Goal: Task Accomplishment & Management: Complete application form

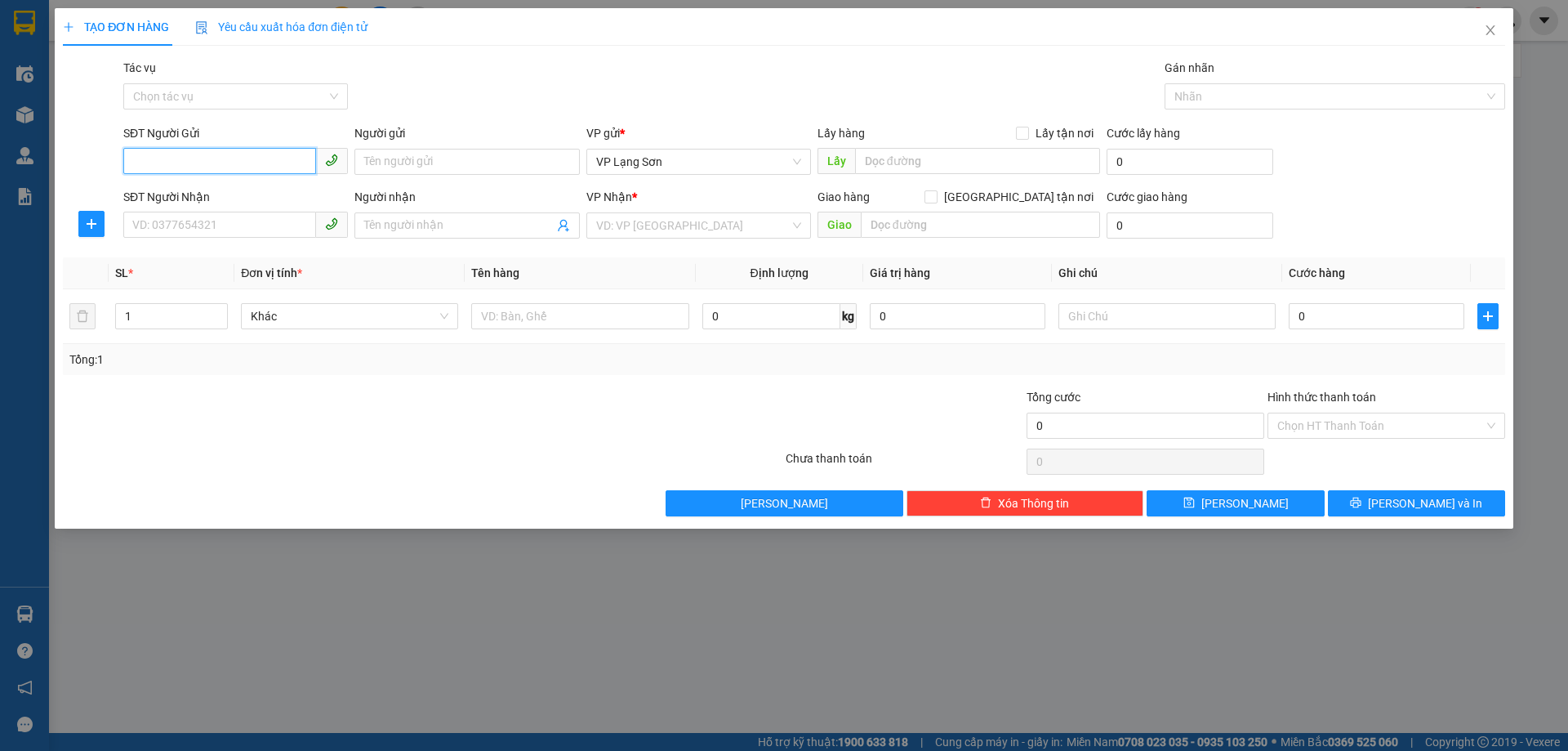
click at [183, 162] on input "SĐT Người Gửi" at bounding box center [220, 161] width 192 height 26
drag, startPoint x: 1496, startPoint y: 31, endPoint x: 1470, endPoint y: 0, distance: 40.5
click at [1497, 31] on span "Close" at bounding box center [1491, 31] width 46 height 46
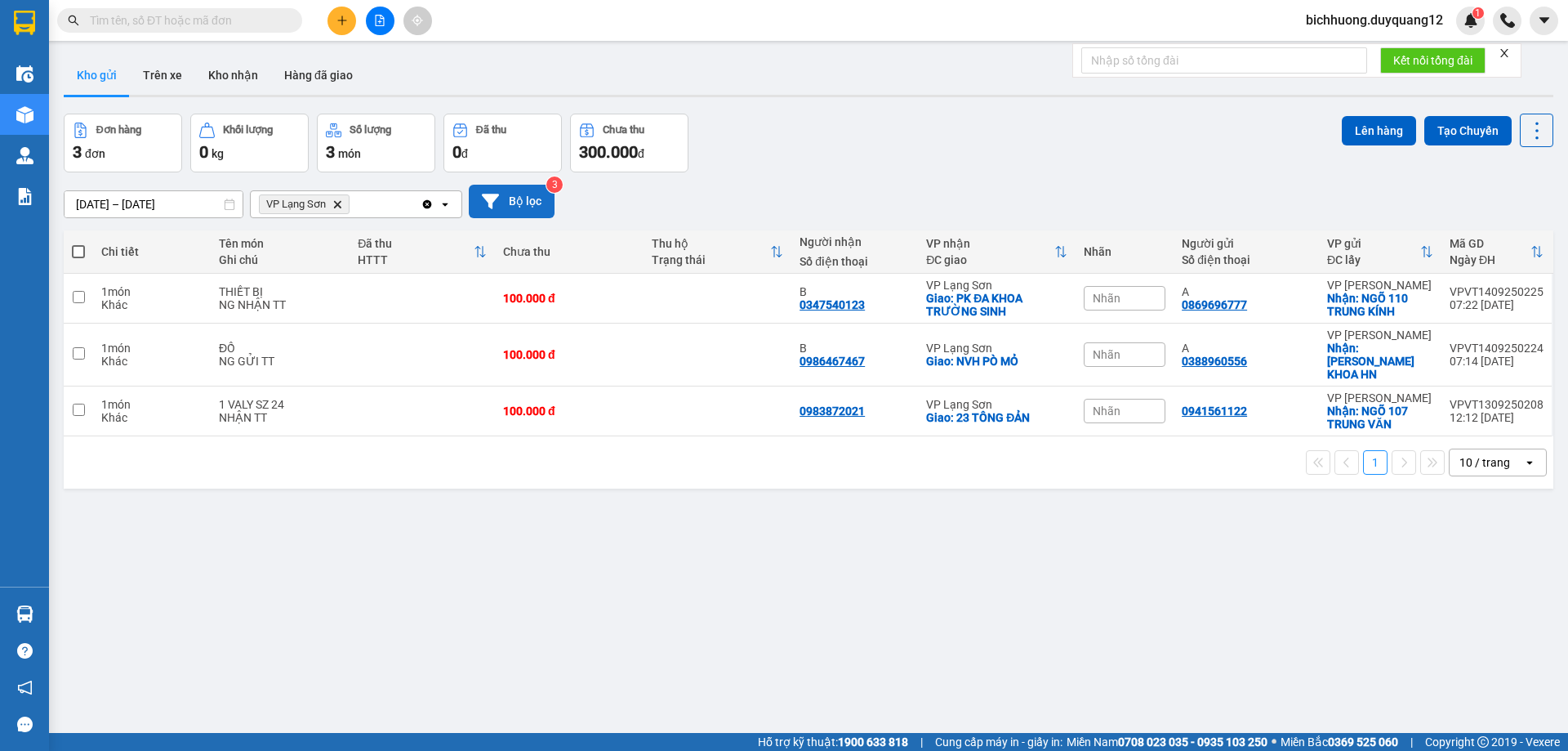
click at [529, 204] on button "Bộ lọc" at bounding box center [512, 201] width 86 height 33
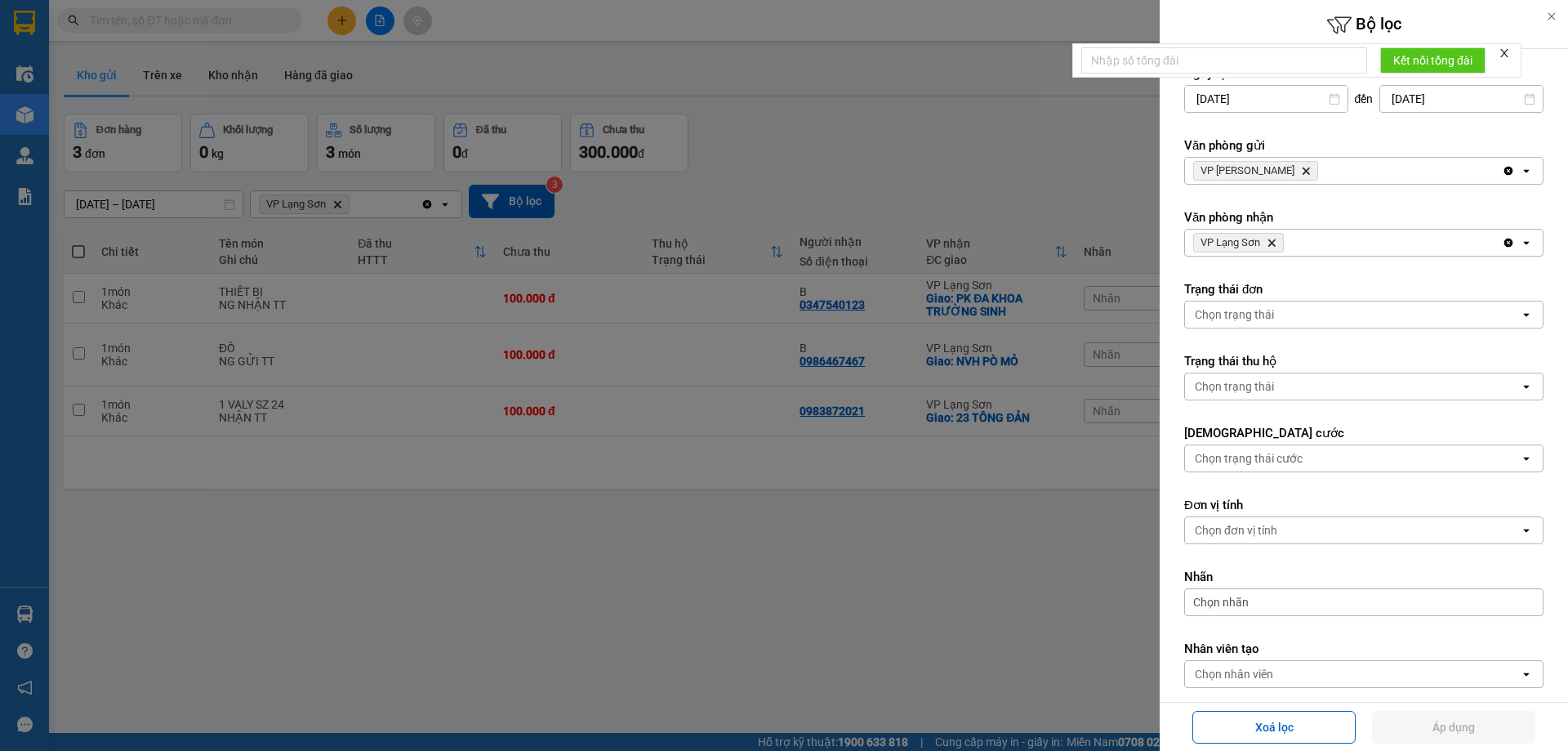
click at [1301, 166] on icon "Delete" at bounding box center [1306, 171] width 10 height 10
click at [1276, 167] on div "Chọn văn phòng" at bounding box center [1236, 171] width 83 height 17
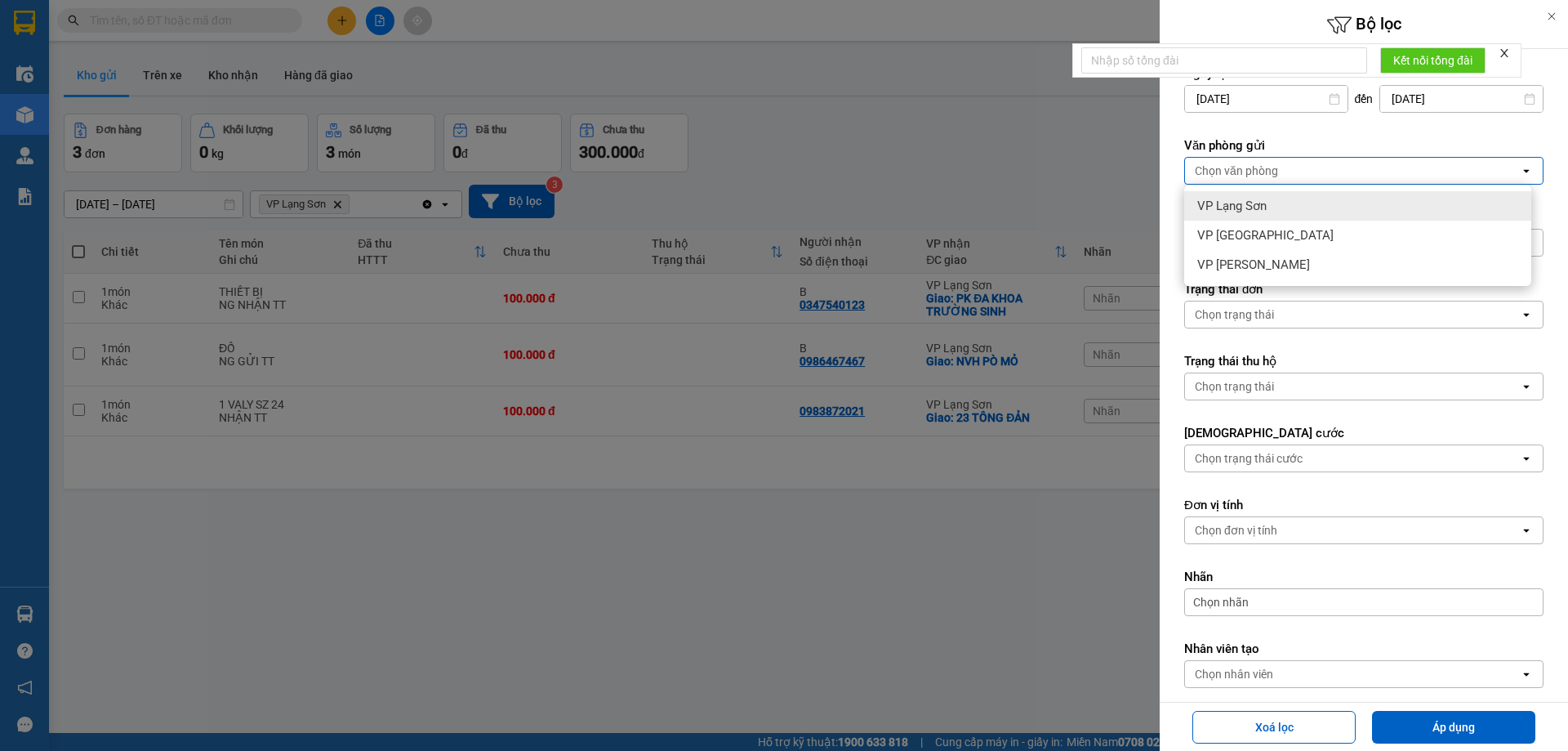
click at [1227, 214] on div "VP Lạng Sơn" at bounding box center [1358, 206] width 347 height 30
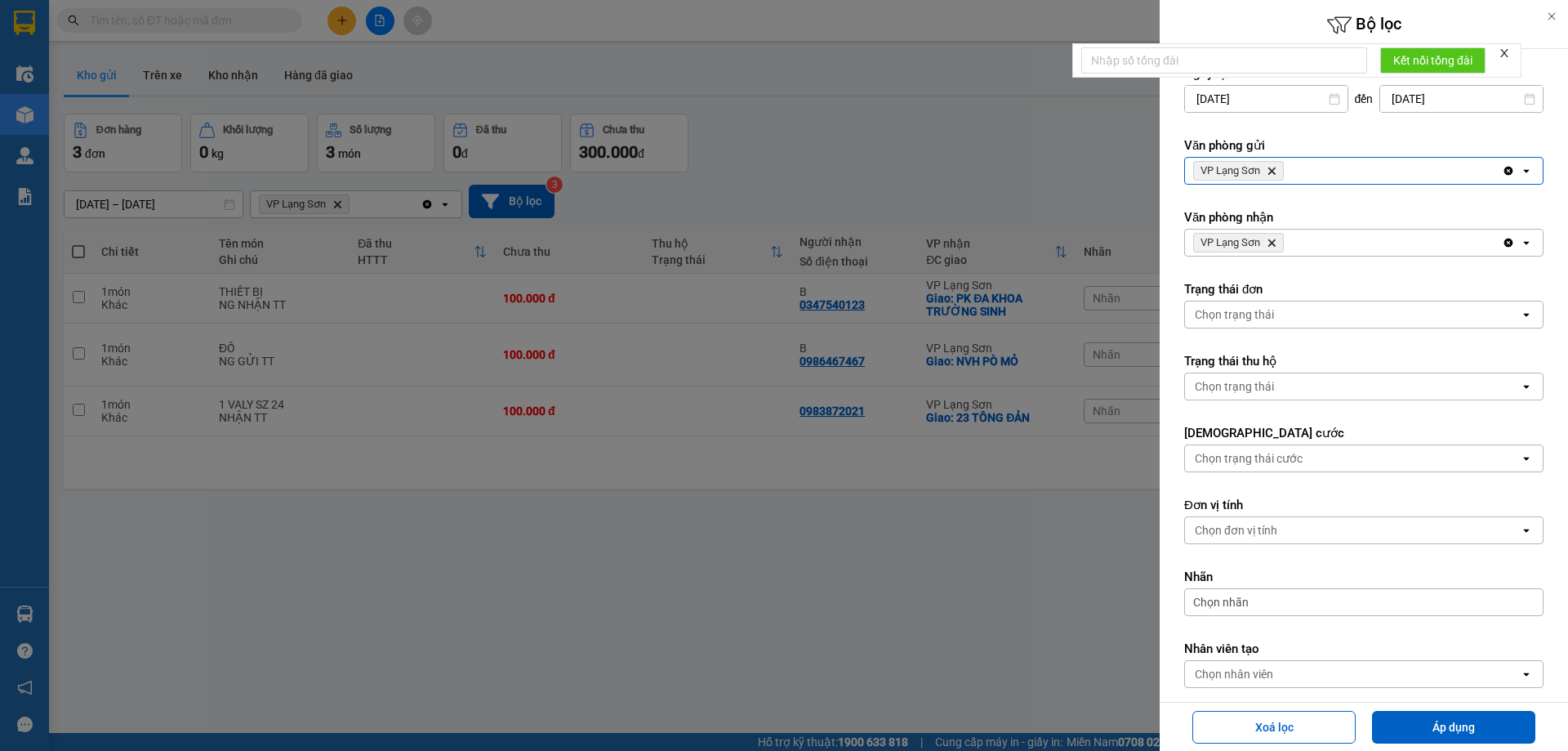
click at [1275, 244] on icon "VP Lạng Sơn, close by backspace" at bounding box center [1272, 243] width 7 height 7
click at [1285, 238] on div "Chọn văn phòng" at bounding box center [1353, 242] width 335 height 26
click at [1270, 173] on icon "VP Lạng Sơn, close by backspace" at bounding box center [1272, 171] width 7 height 7
click at [1274, 172] on div "Chọn văn phòng" at bounding box center [1236, 171] width 83 height 17
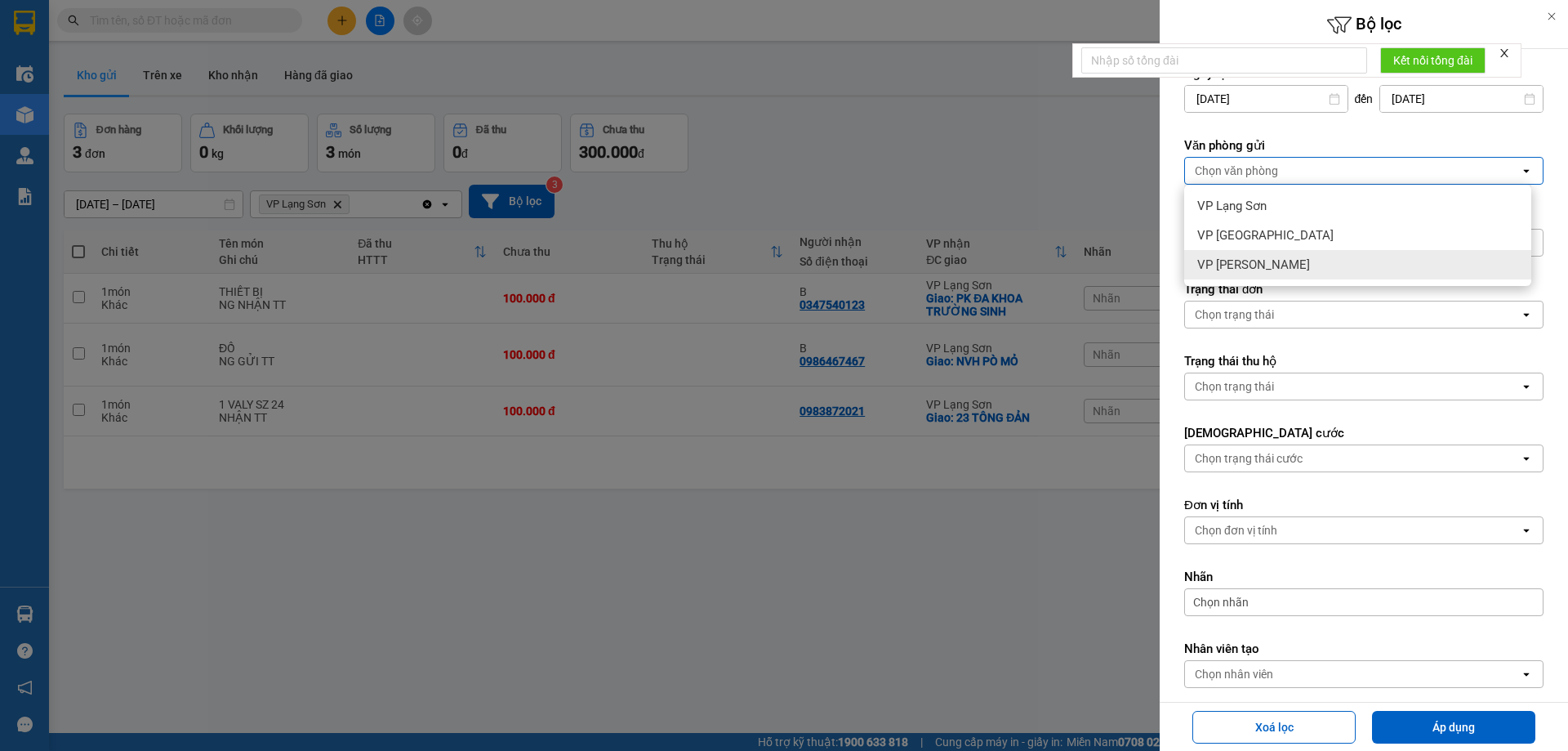
click at [1236, 261] on span "VP [PERSON_NAME]" at bounding box center [1254, 264] width 113 height 17
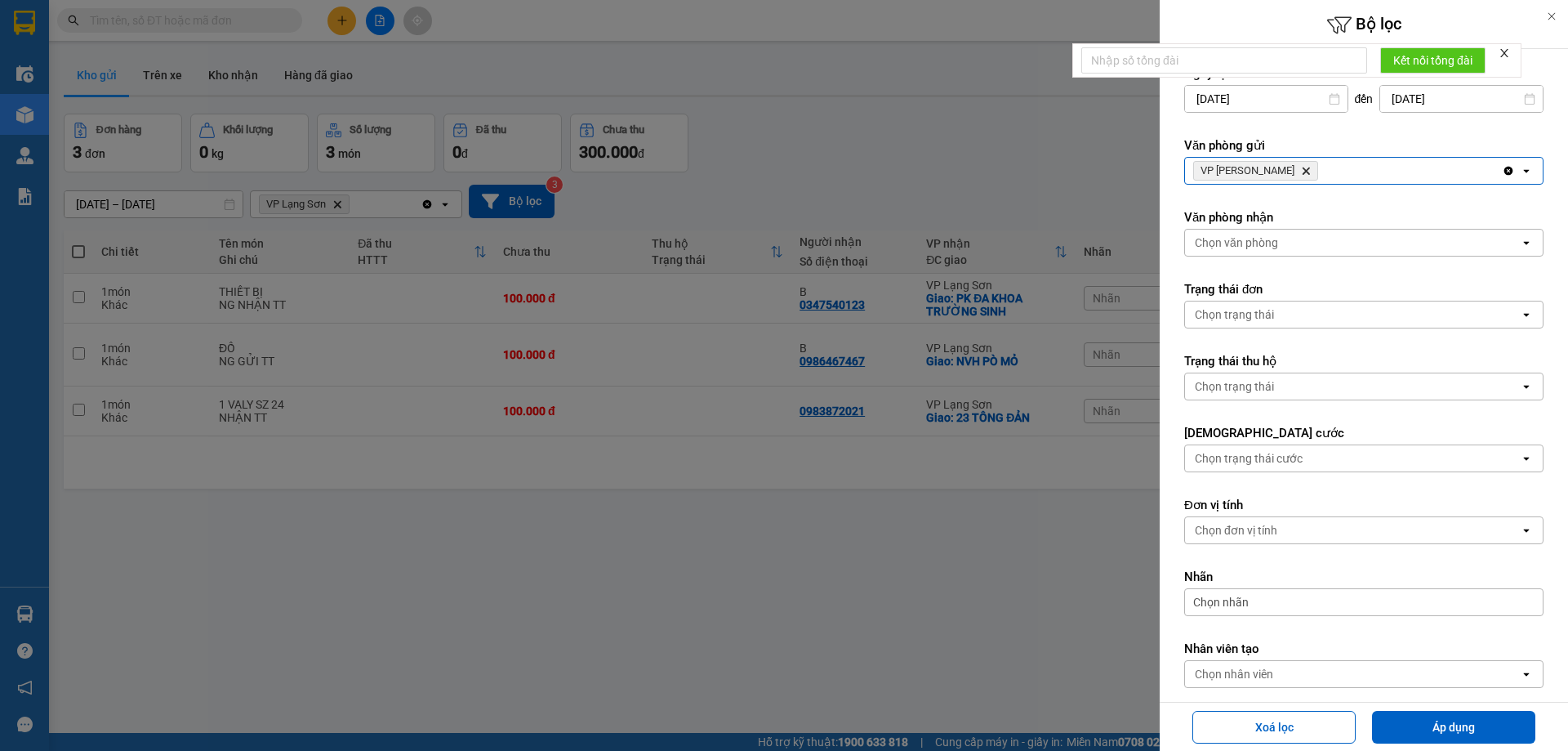
click at [1268, 245] on div "Chọn văn phòng" at bounding box center [1236, 242] width 83 height 17
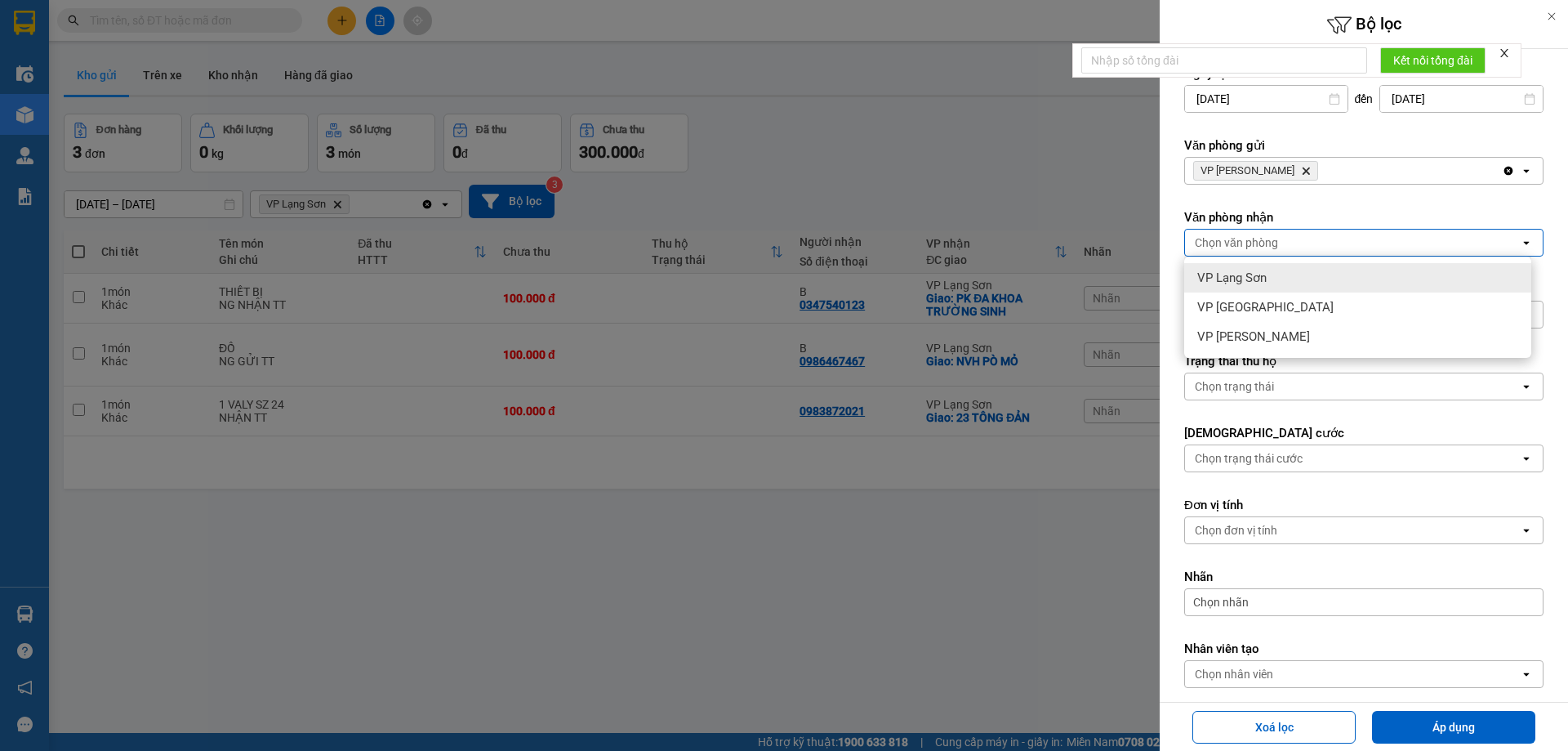
click at [1241, 277] on span "VP Lạng Sơn" at bounding box center [1232, 277] width 69 height 17
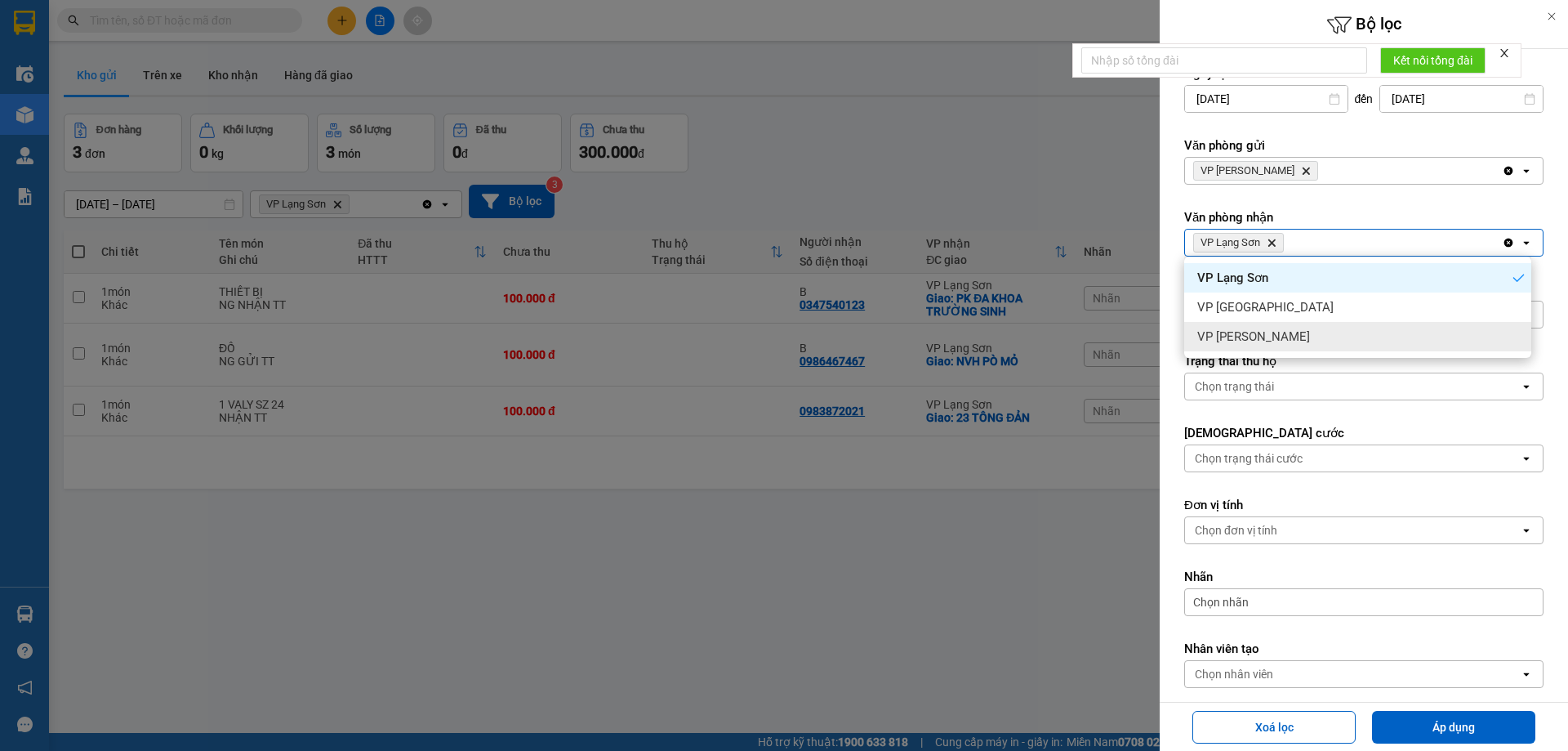
drag, startPoint x: 1432, startPoint y: 736, endPoint x: 1392, endPoint y: 706, distance: 50.0
click at [1432, 732] on button "Áp dụng" at bounding box center [1453, 726] width 164 height 32
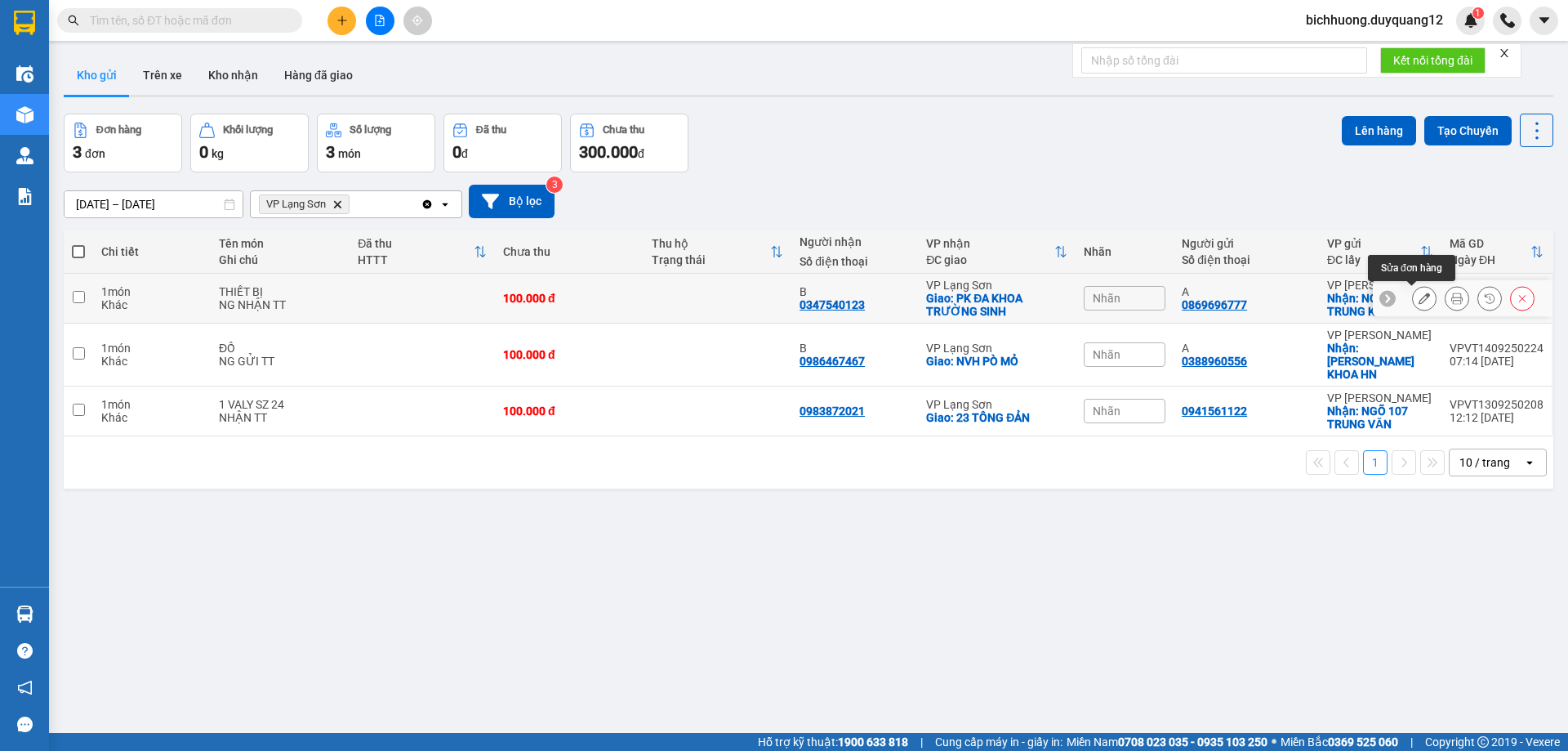
click at [1419, 301] on icon at bounding box center [1424, 298] width 11 height 11
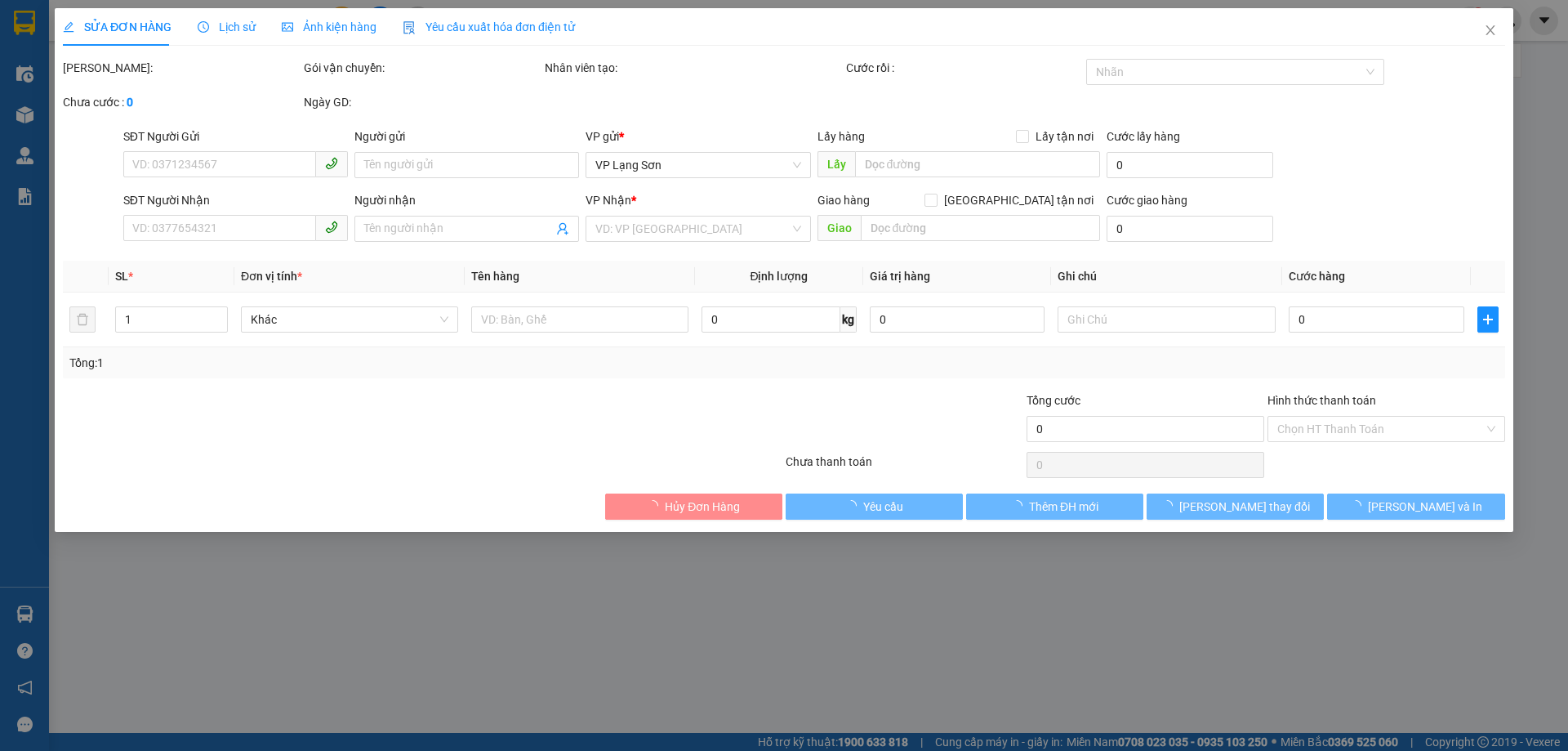
type input "0869696777"
type input "A"
checkbox input "true"
type input "NGÕ 110 TRUNG KÍNH"
type input "0347540123"
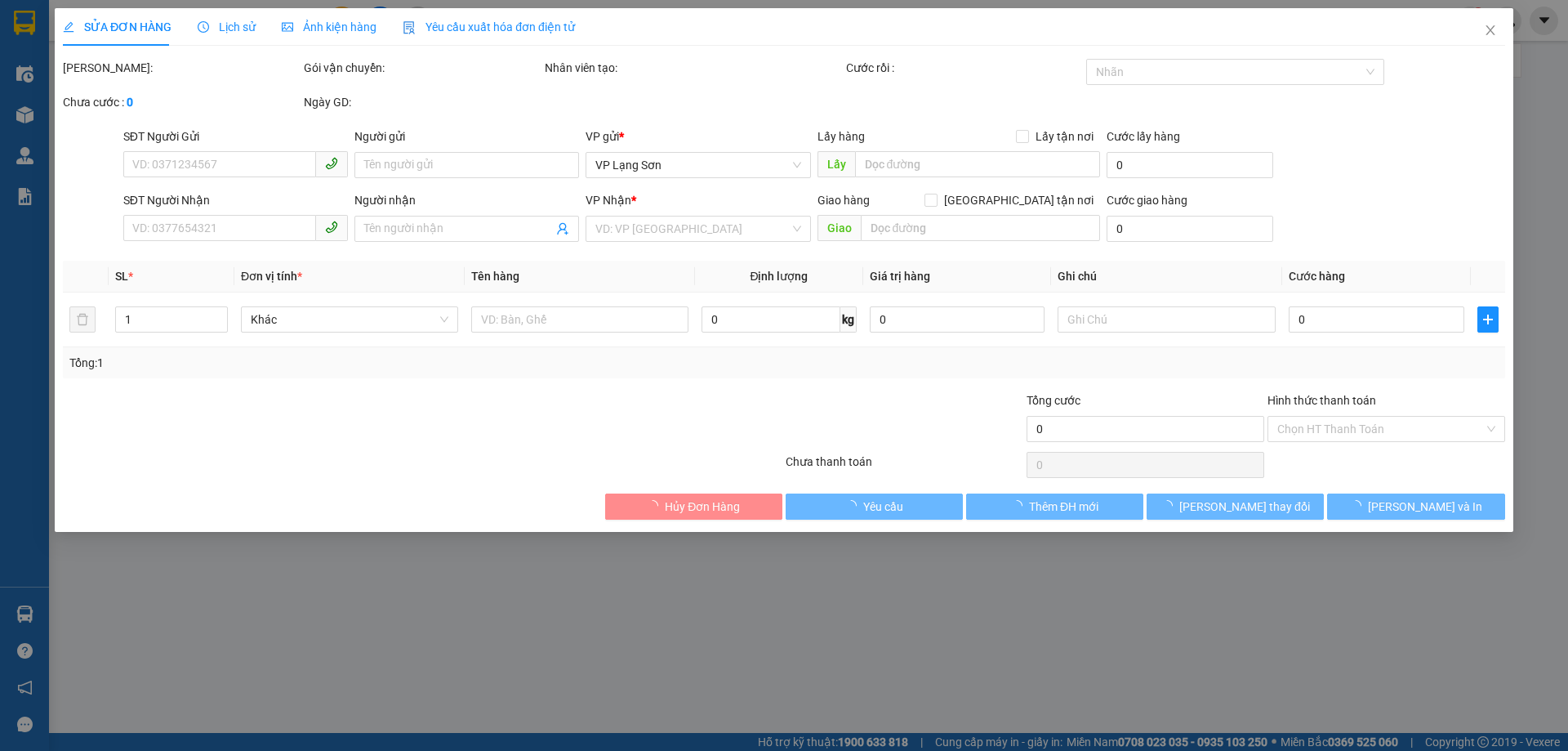
type input "B"
checkbox input "true"
type input "PK ĐA KHOA TRƯỜNG SINH"
type input "100.000"
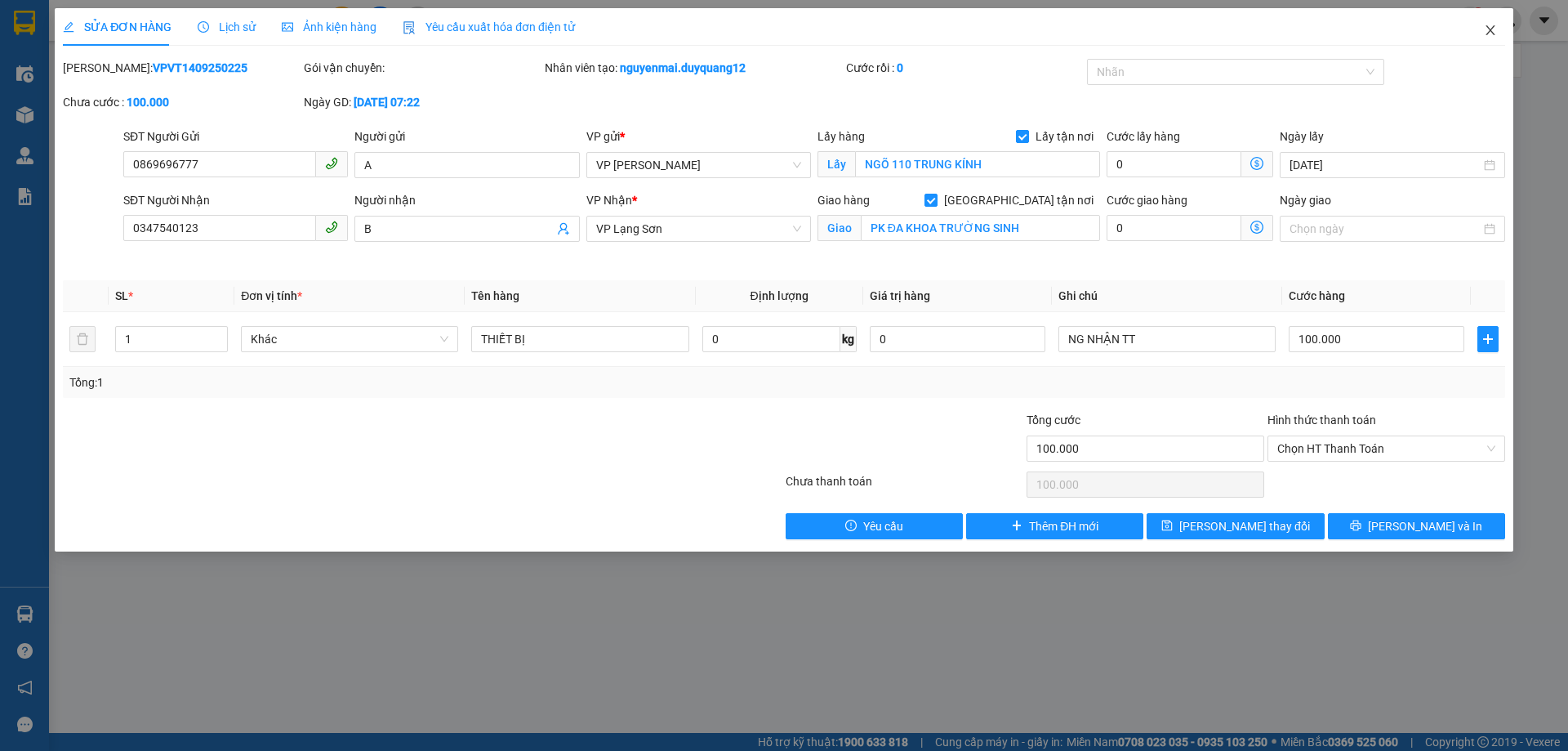
click at [1494, 30] on icon "close" at bounding box center [1490, 30] width 13 height 13
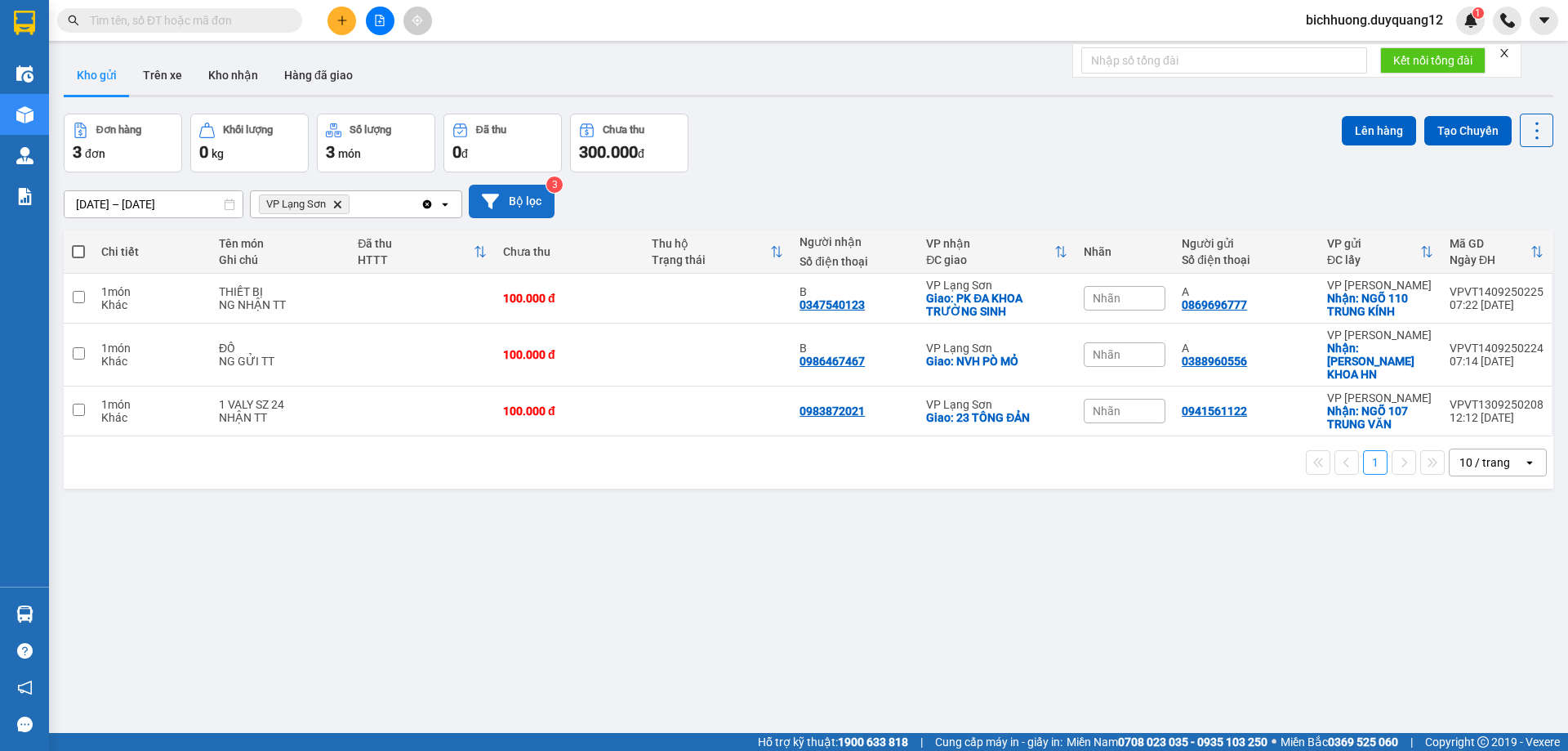
click at [522, 203] on button "Bộ lọc" at bounding box center [512, 201] width 86 height 33
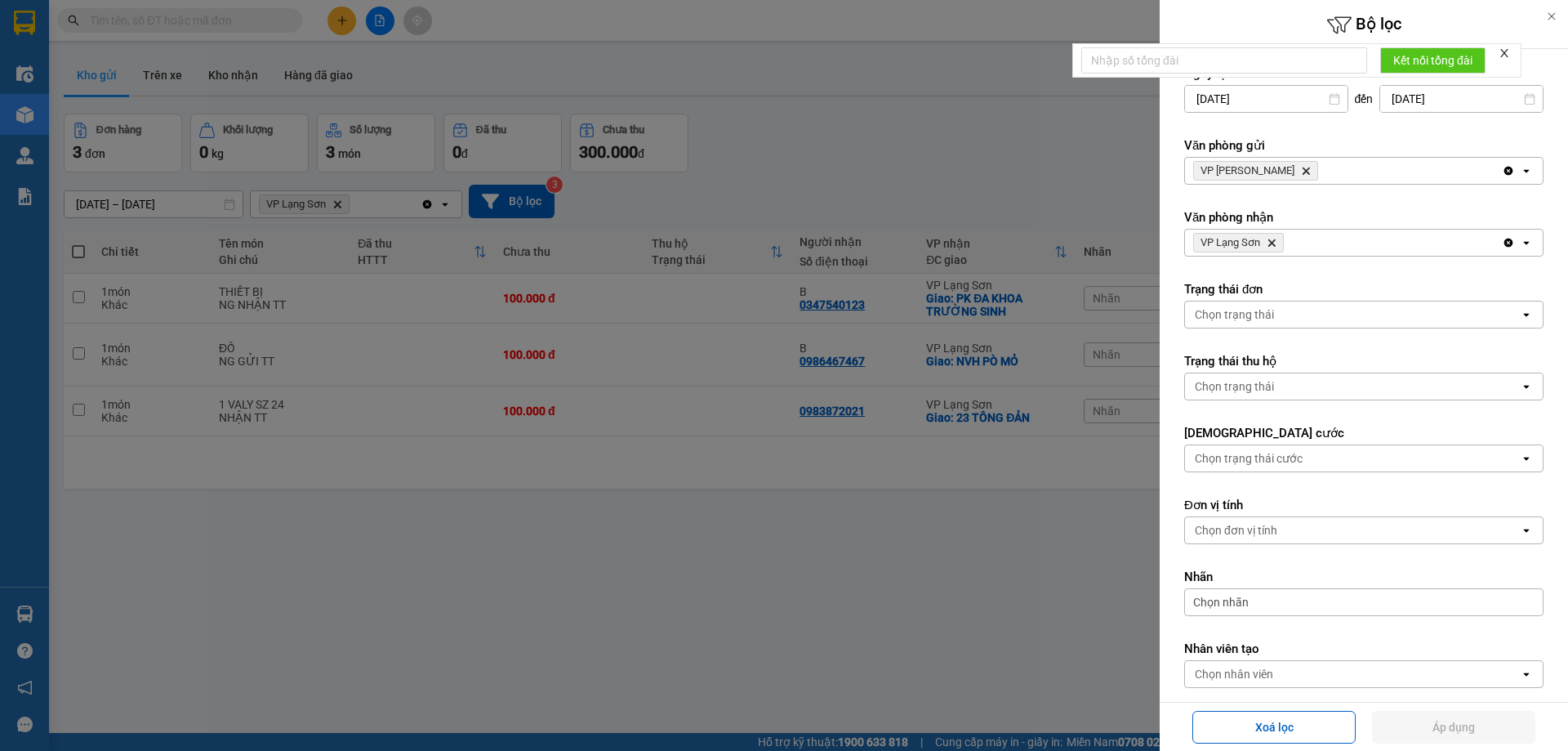
click at [844, 158] on div at bounding box center [784, 376] width 1568 height 751
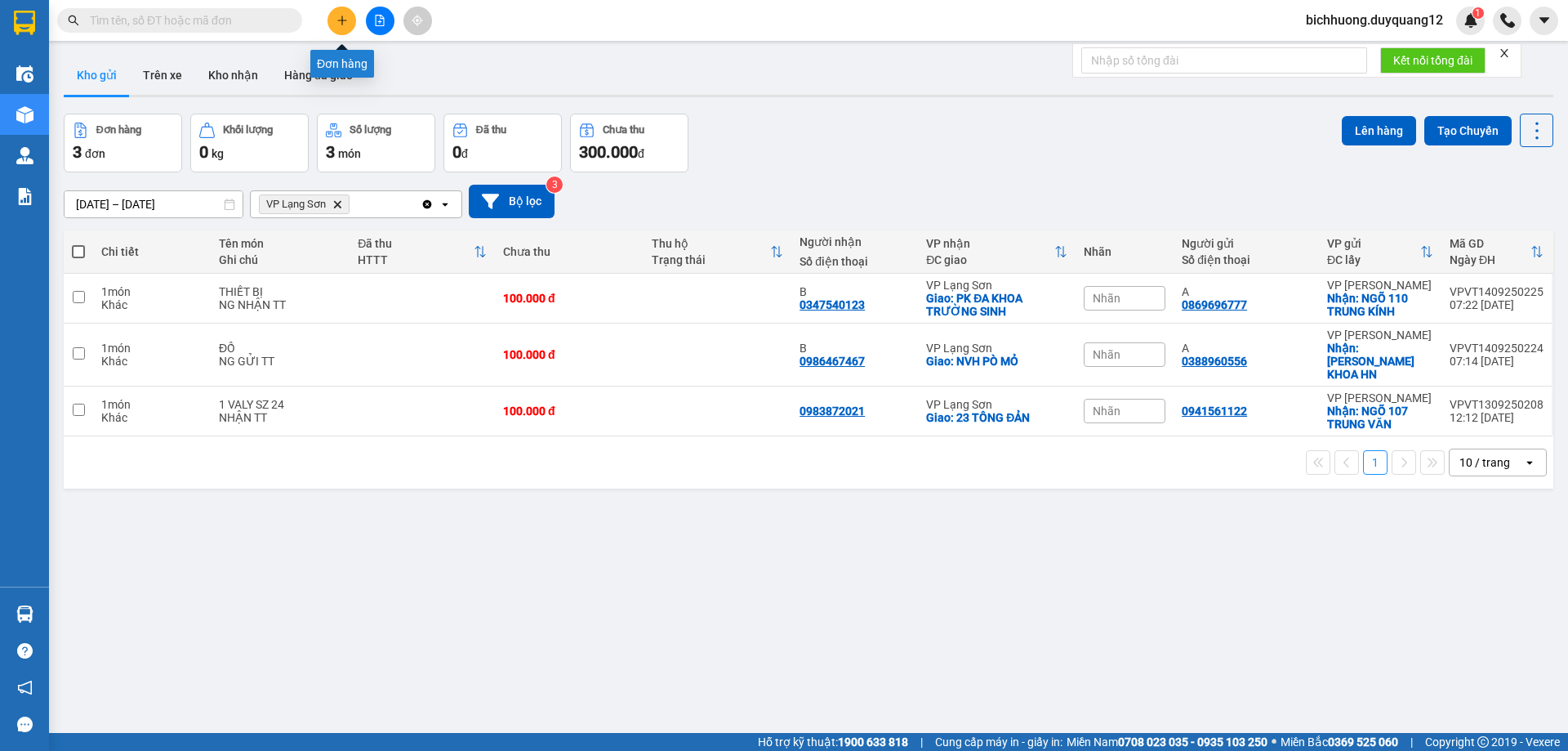
click at [342, 18] on icon "plus" at bounding box center [341, 20] width 1 height 9
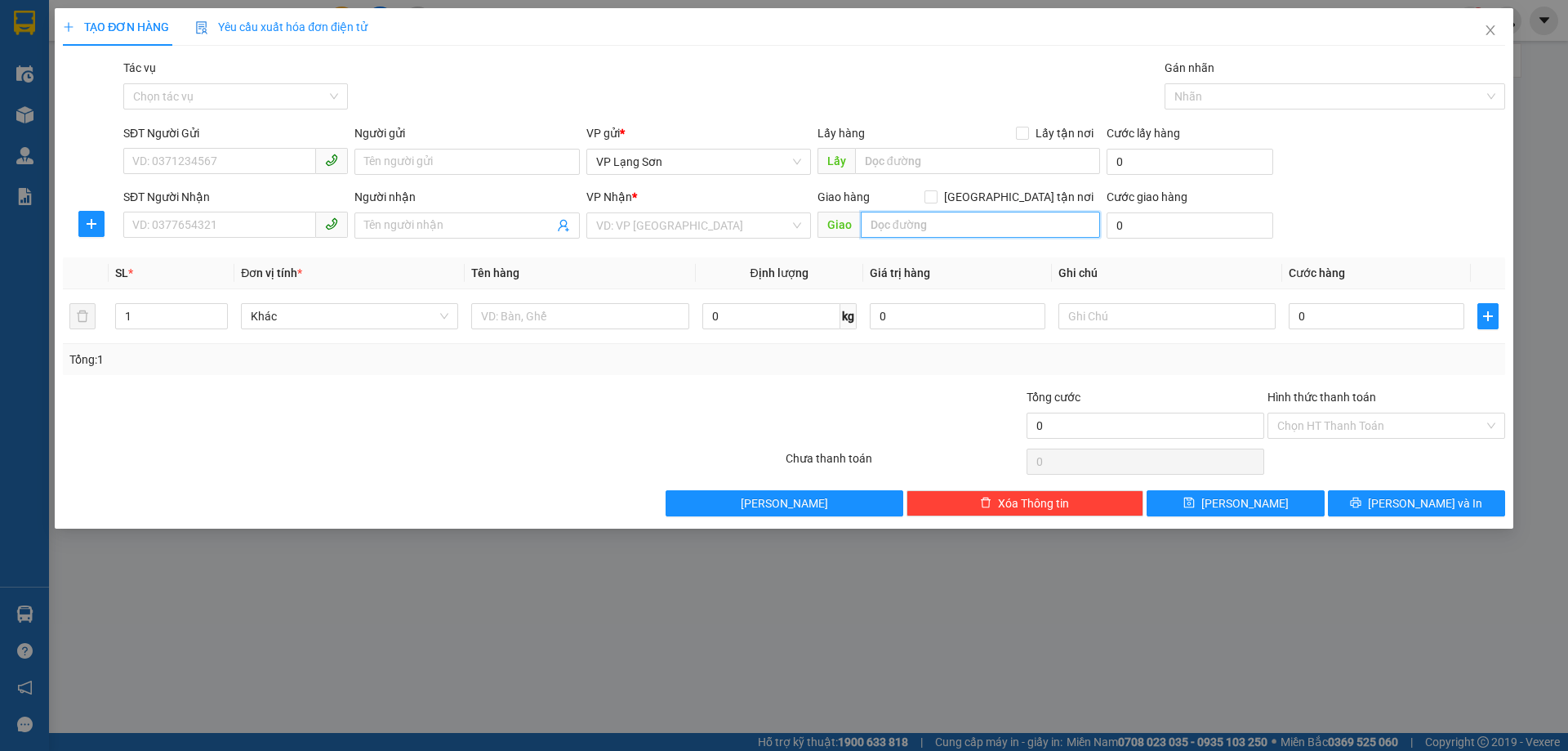
click at [880, 228] on input "text" at bounding box center [981, 225] width 240 height 26
paste input "Giao về [GEOGRAPHIC_DATA] ; số 760 đường bà triệu, [GEOGRAPHIC_DATA], [GEOGRAPH…"
drag, startPoint x: 963, startPoint y: 227, endPoint x: 1095, endPoint y: 221, distance: 132.1
click at [1095, 221] on input "Giao về [GEOGRAPHIC_DATA] ; số 760 đường bà triệu, [GEOGRAPHIC_DATA], [GEOGRAPH…" at bounding box center [981, 225] width 240 height 26
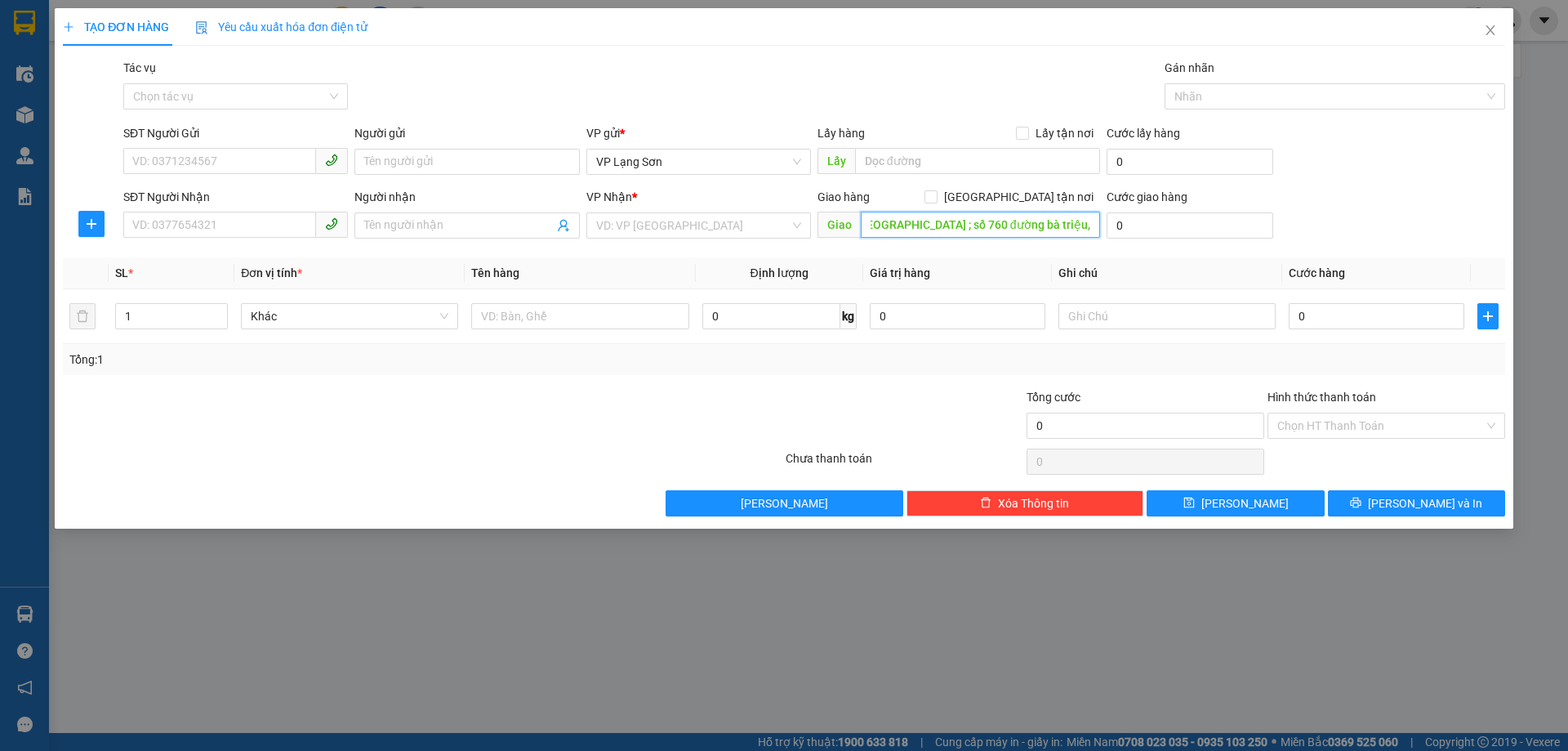
scroll to position [0, 0]
drag, startPoint x: 964, startPoint y: 222, endPoint x: 854, endPoint y: 235, distance: 110.8
click at [852, 244] on div "Giao hàng [GEOGRAPHIC_DATA] tận nơi [PERSON_NAME] về [GEOGRAPHIC_DATA] ; số 760…" at bounding box center [959, 216] width 283 height 57
type input "số 760 đường bà triệu,"
click at [936, 193] on input "[GEOGRAPHIC_DATA] tận nơi" at bounding box center [930, 196] width 11 height 11
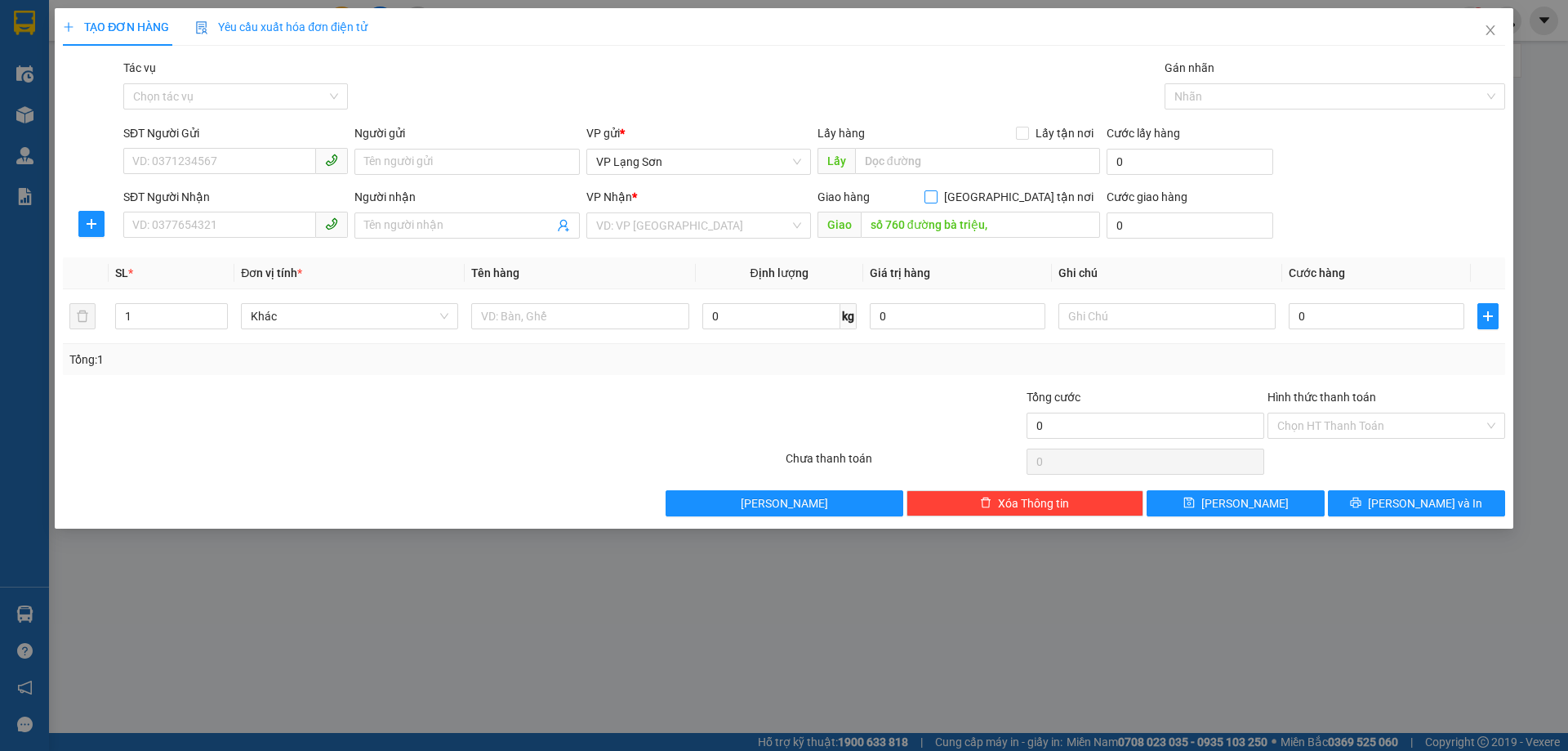
checkbox input "true"
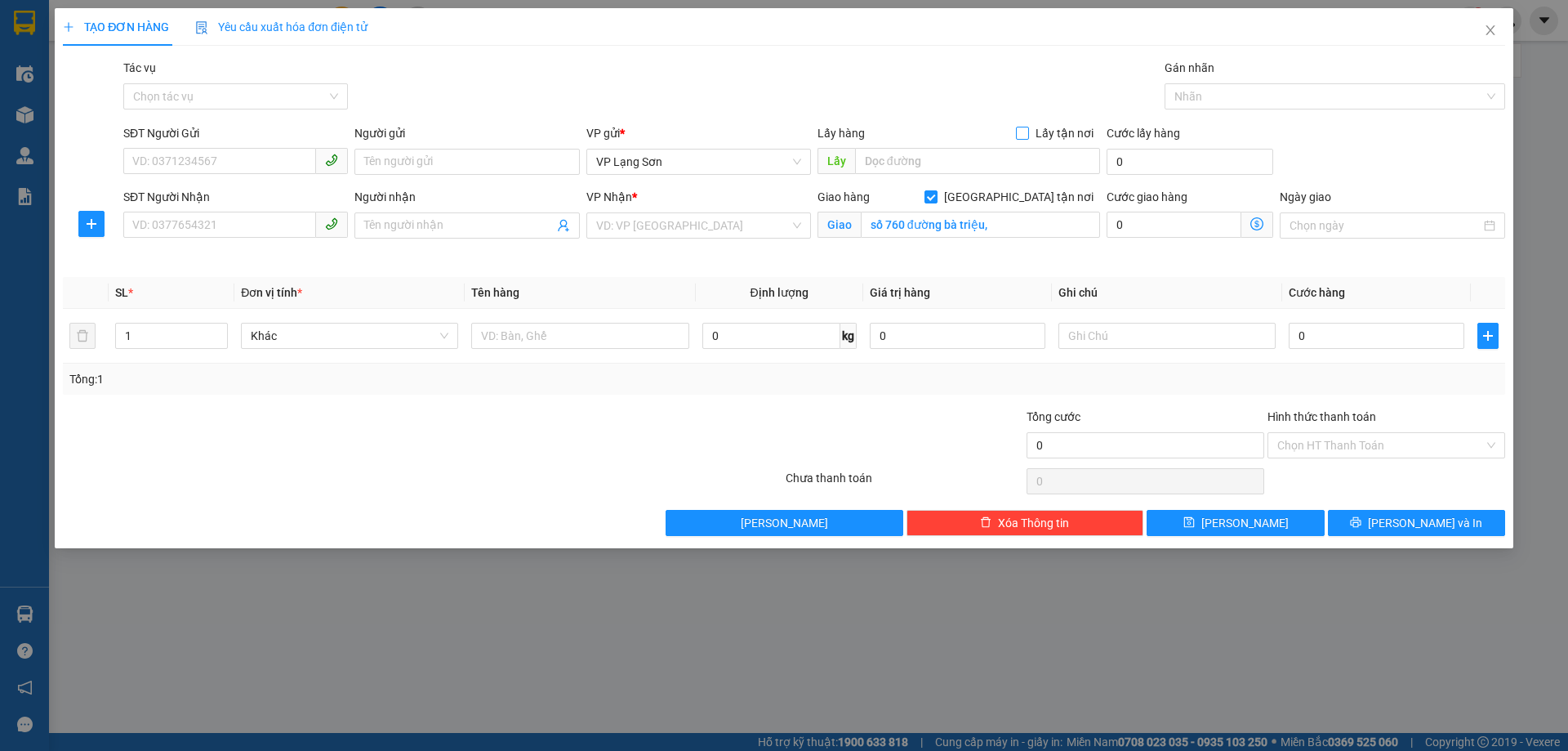
click at [1025, 132] on input "Lấy tận nơi" at bounding box center [1021, 132] width 11 height 11
checkbox input "true"
click at [674, 228] on input "search" at bounding box center [693, 226] width 193 height 25
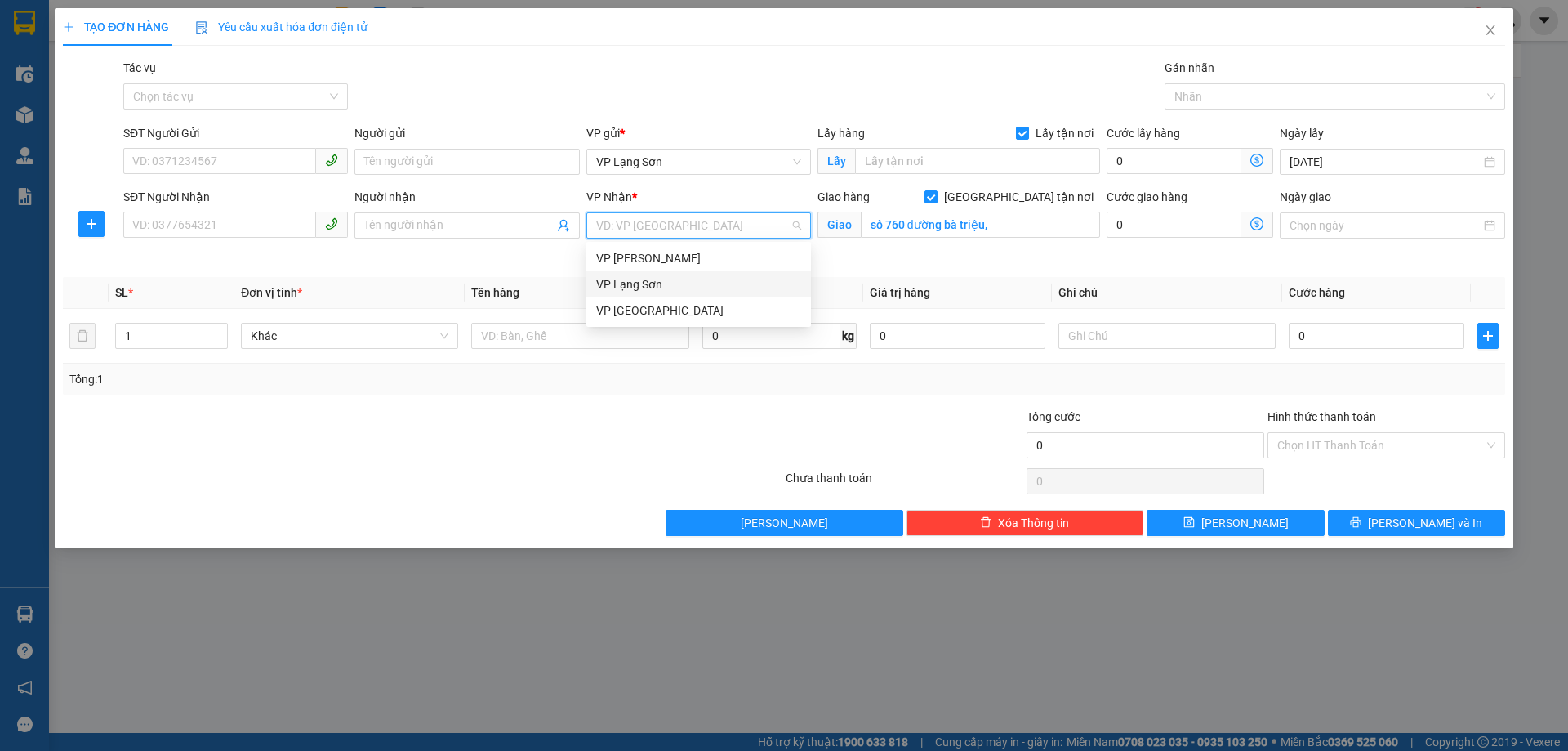
click at [640, 286] on div "VP Lạng Sơn" at bounding box center [699, 284] width 205 height 18
click at [696, 161] on span "VP Lạng Sơn" at bounding box center [699, 162] width 205 height 25
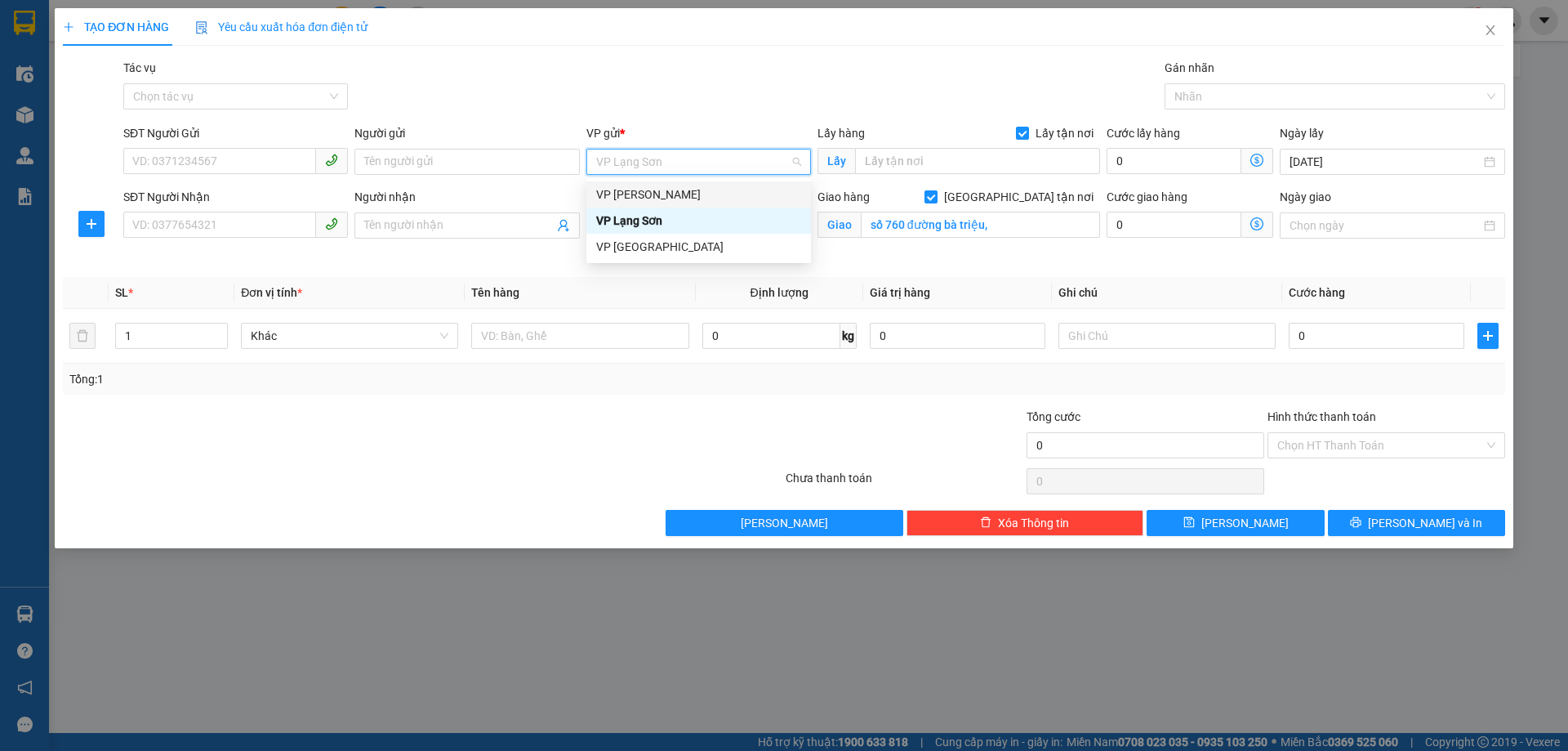
click at [666, 196] on div "VP [PERSON_NAME]" at bounding box center [699, 194] width 205 height 18
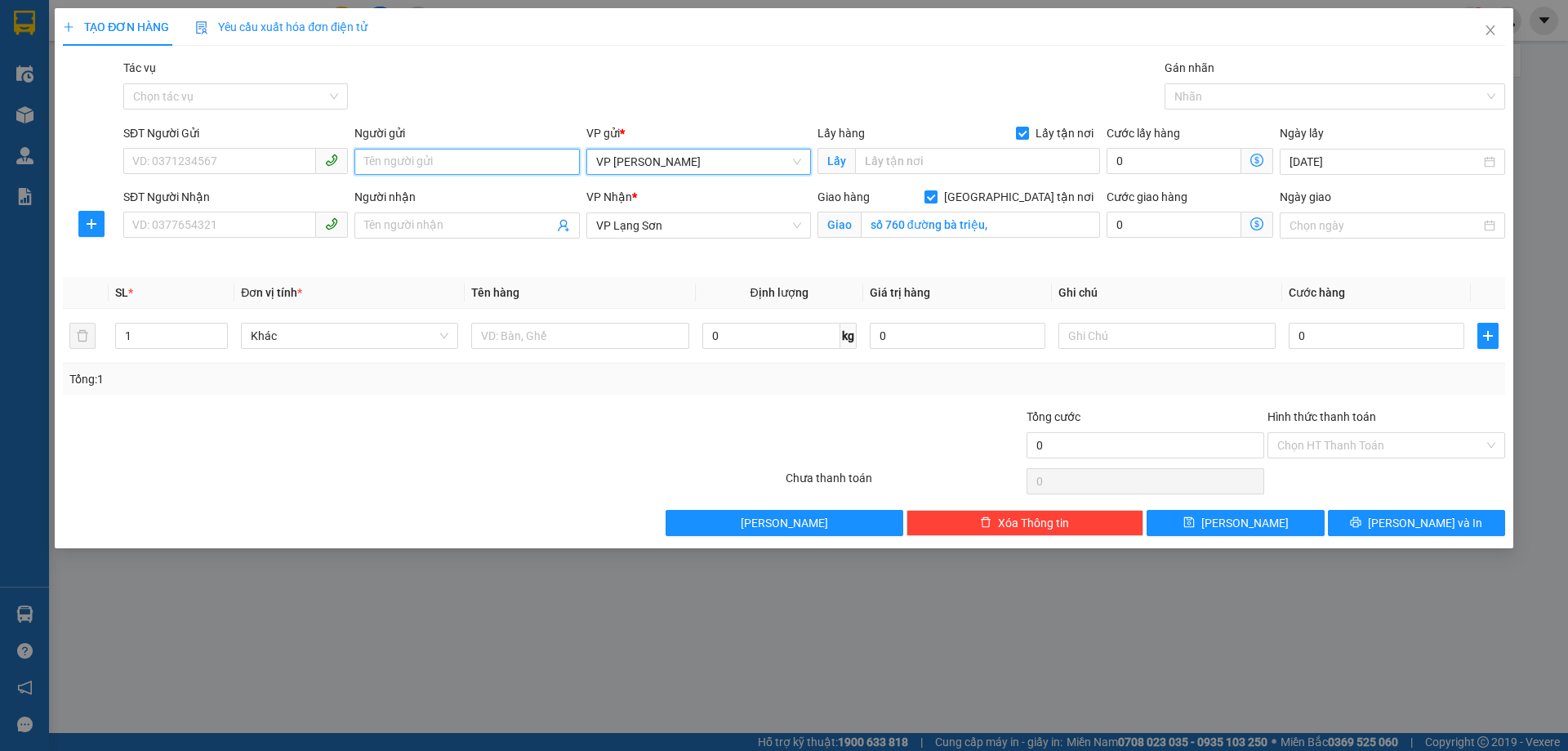
click at [441, 160] on input "Người gửi" at bounding box center [466, 162] width 225 height 26
type input "Q"
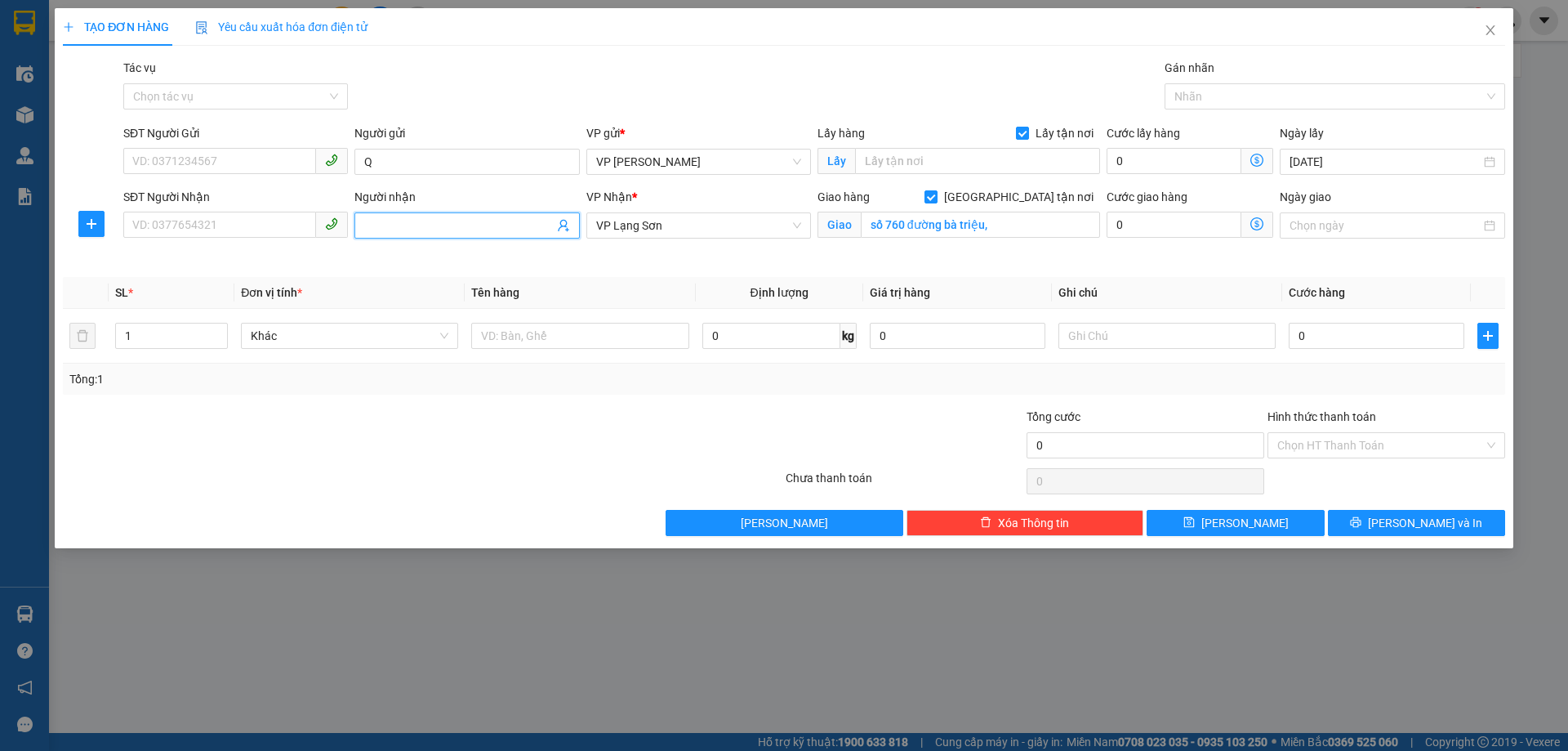
click at [458, 226] on input "Người nhận" at bounding box center [458, 225] width 189 height 18
type input "B"
click at [1340, 222] on input "Ngày giao" at bounding box center [1385, 225] width 191 height 18
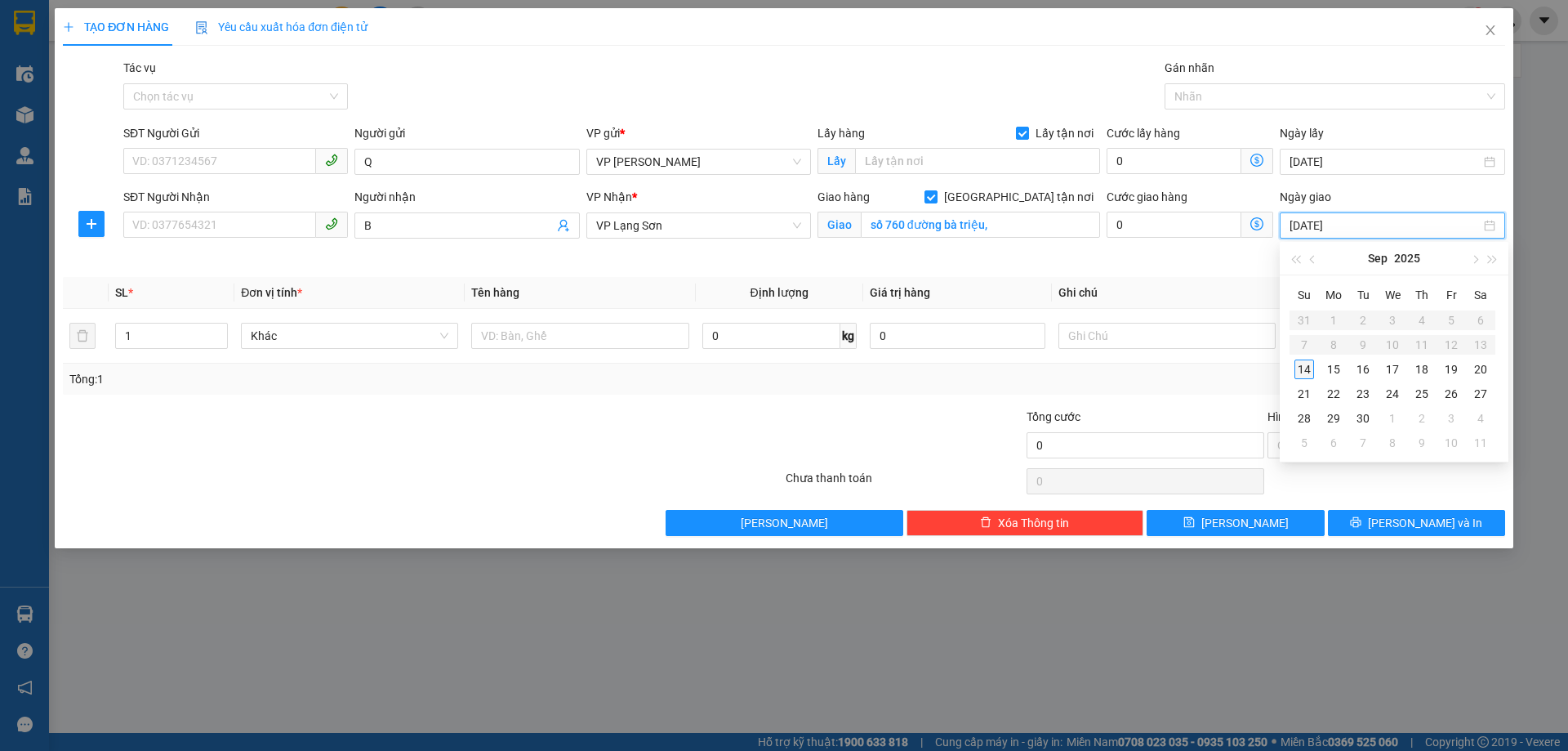
type input "[DATE]"
click at [1300, 371] on div "14" at bounding box center [1305, 369] width 19 height 19
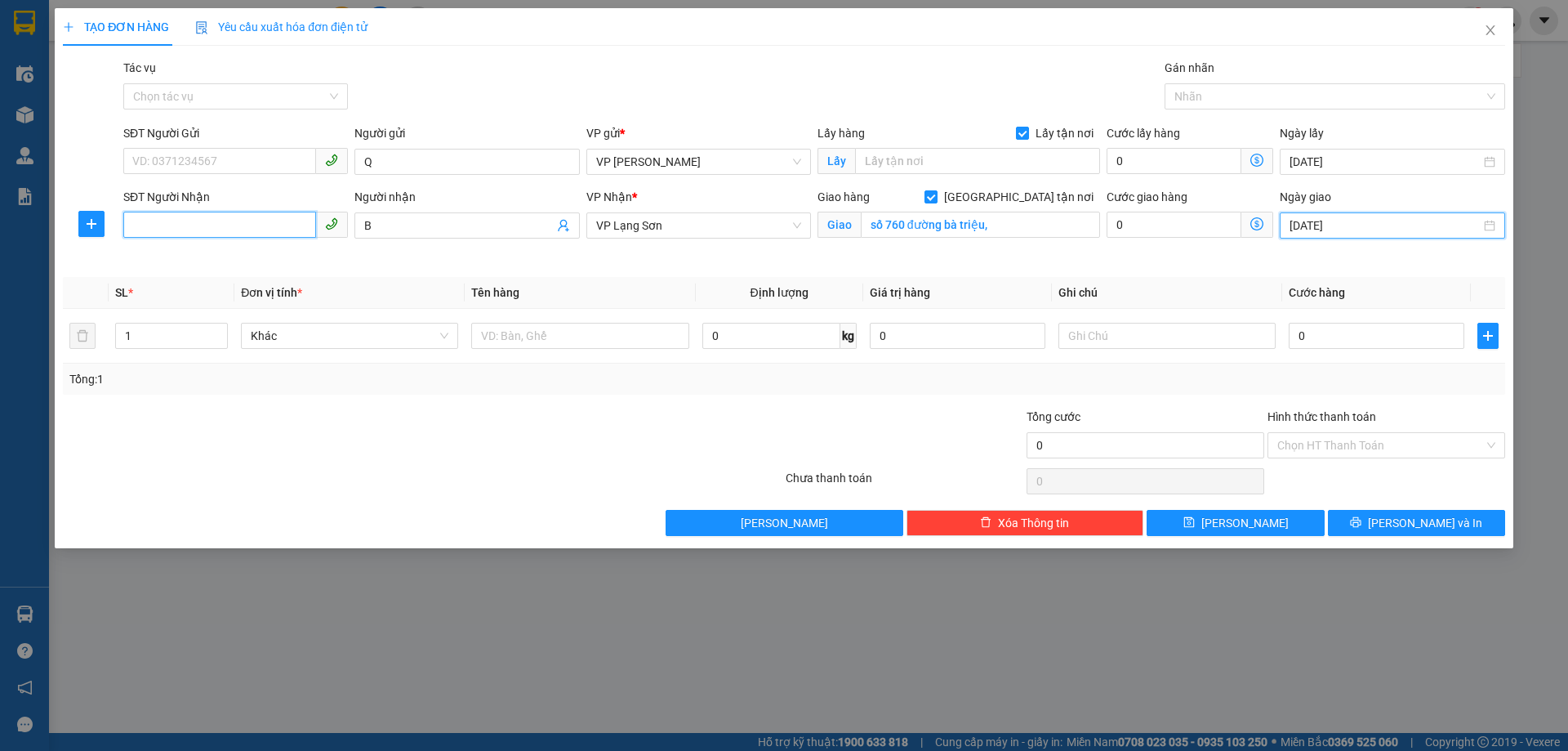
click at [212, 228] on input "SĐT Người Nhận" at bounding box center [220, 225] width 192 height 26
paste input "0916057456"
click at [137, 234] on input "0916057456" at bounding box center [220, 225] width 192 height 26
type input "0916057456"
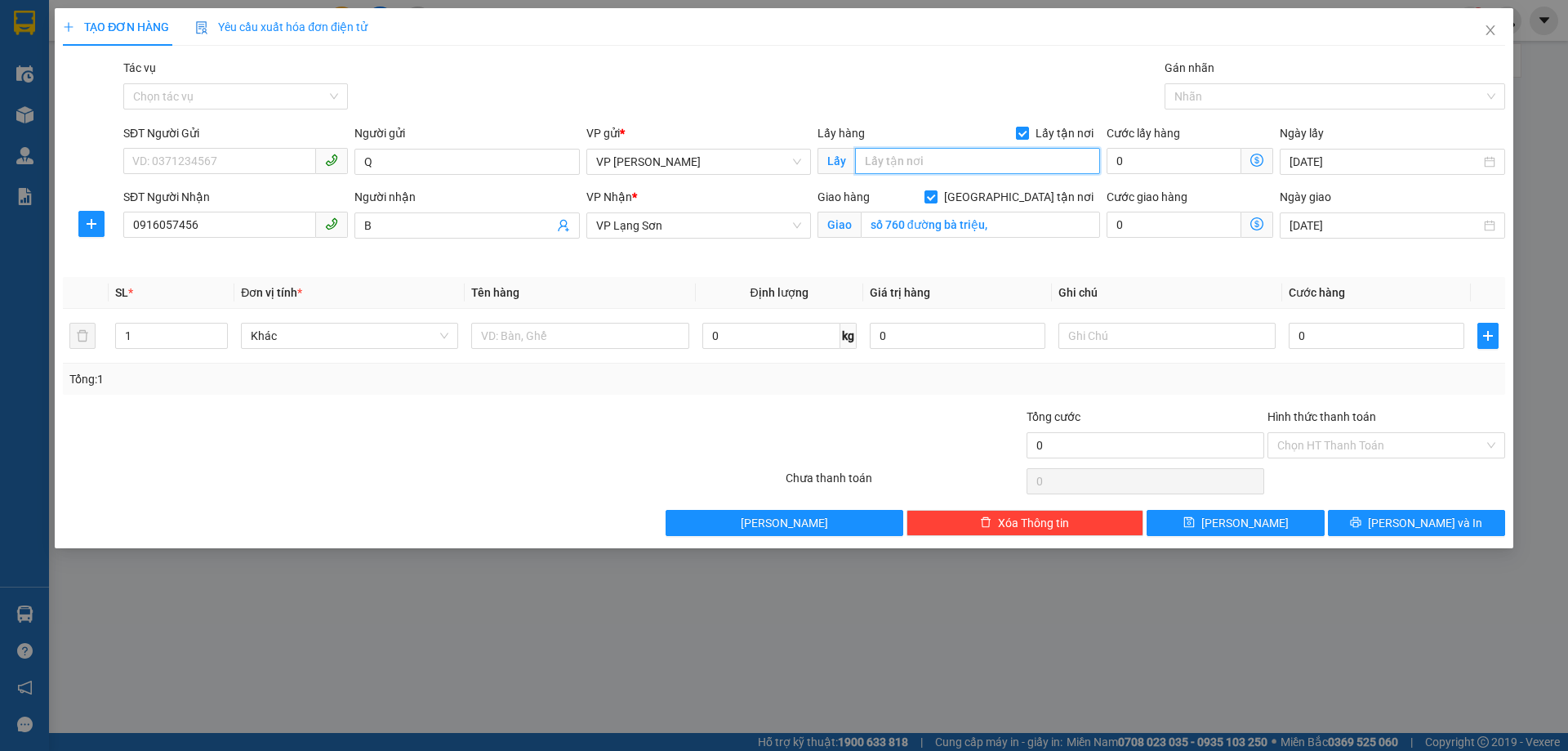
click at [933, 161] on input "text" at bounding box center [977, 161] width 245 height 26
paste input "0913203454 SỐ 172 [GEOGRAPHIC_DATA]"
drag, startPoint x: 928, startPoint y: 162, endPoint x: 846, endPoint y: 165, distance: 82.1
click at [846, 165] on span "Lấy 0913203454 SỐ 172 [GEOGRAPHIC_DATA]" at bounding box center [959, 161] width 283 height 26
type input "SỐ 172 [GEOGRAPHIC_DATA]"
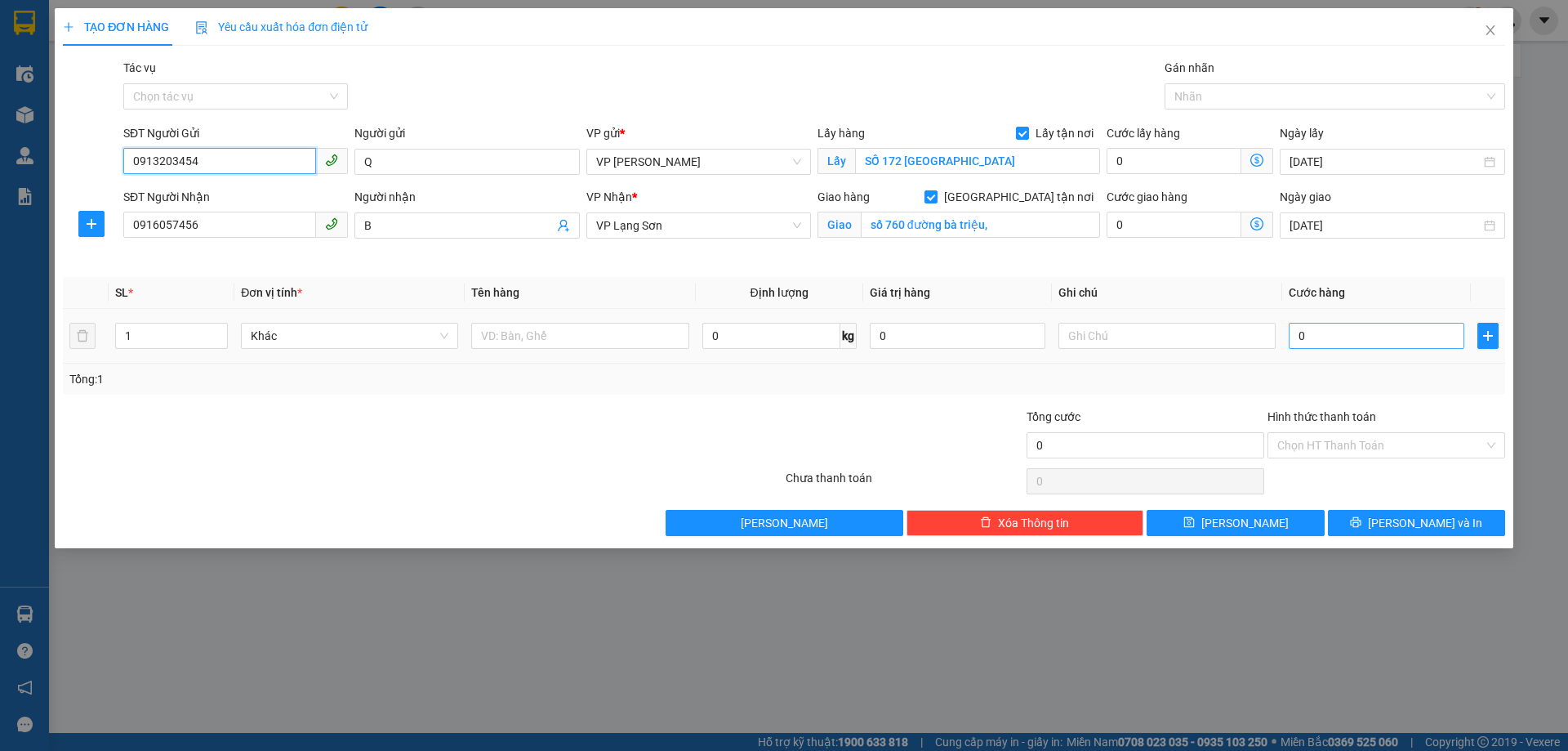
type input "0913203454"
click at [1361, 340] on input "0" at bounding box center [1376, 336] width 176 height 26
type input "1"
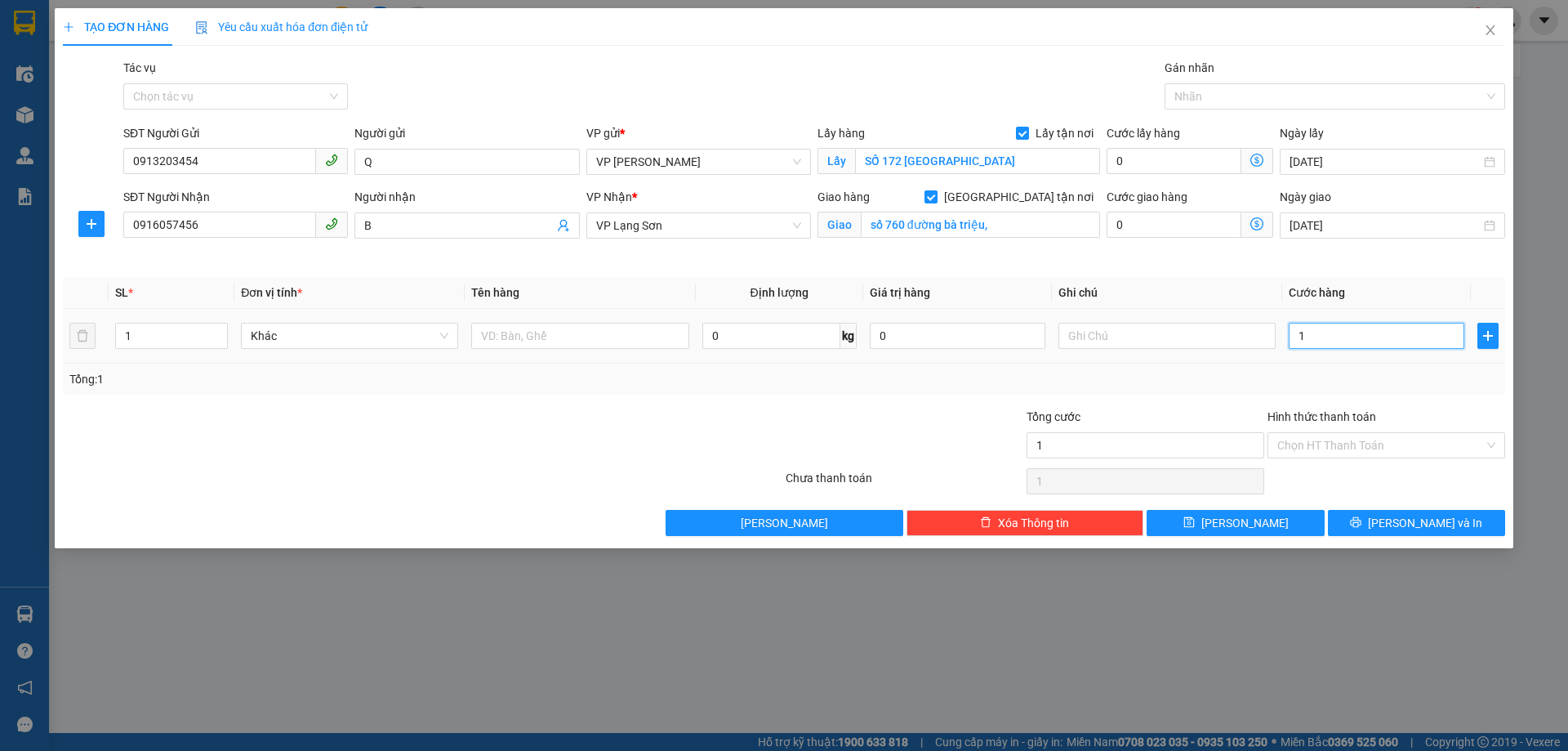
type input "10"
type input "100"
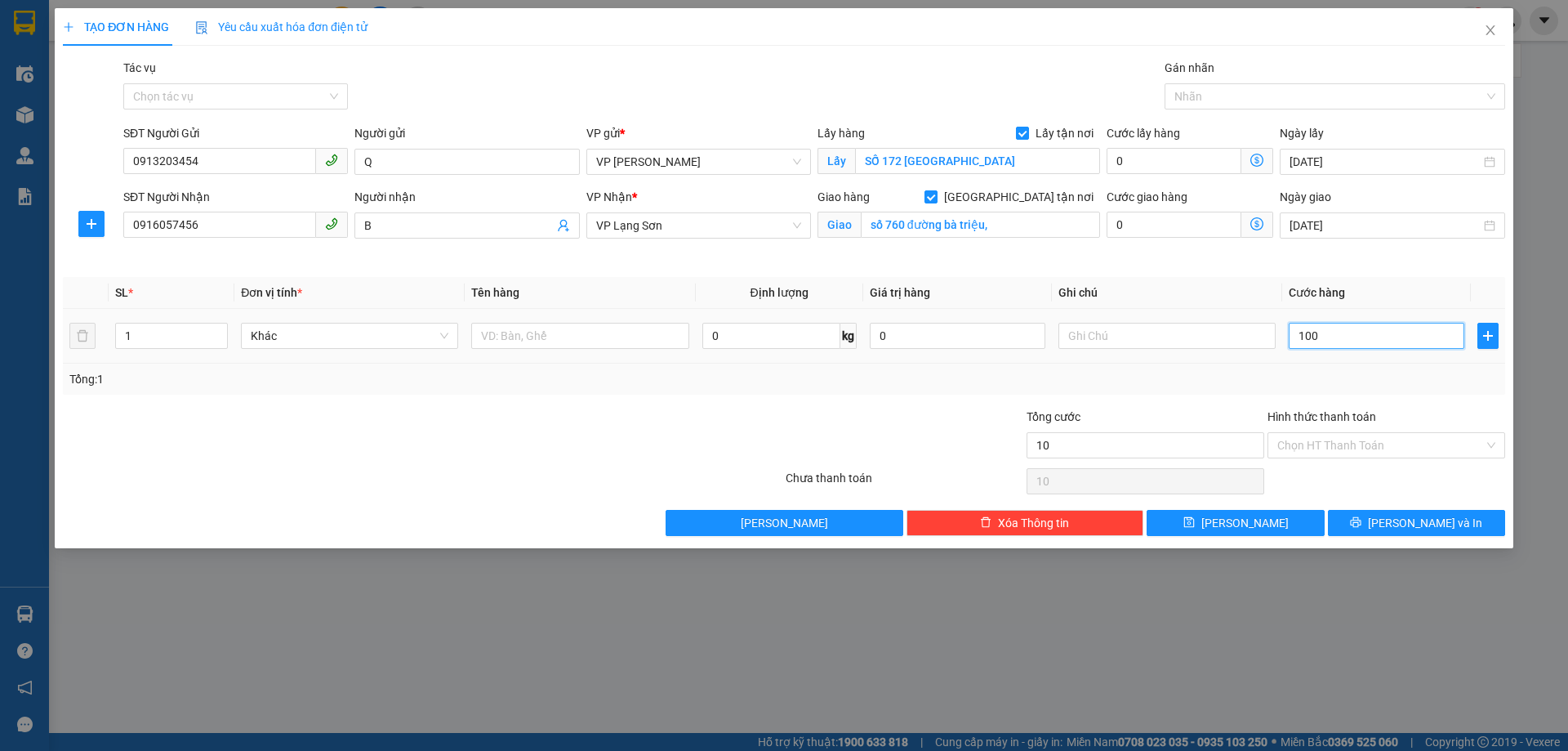
type input "100"
type input "1.000"
type input "10.000"
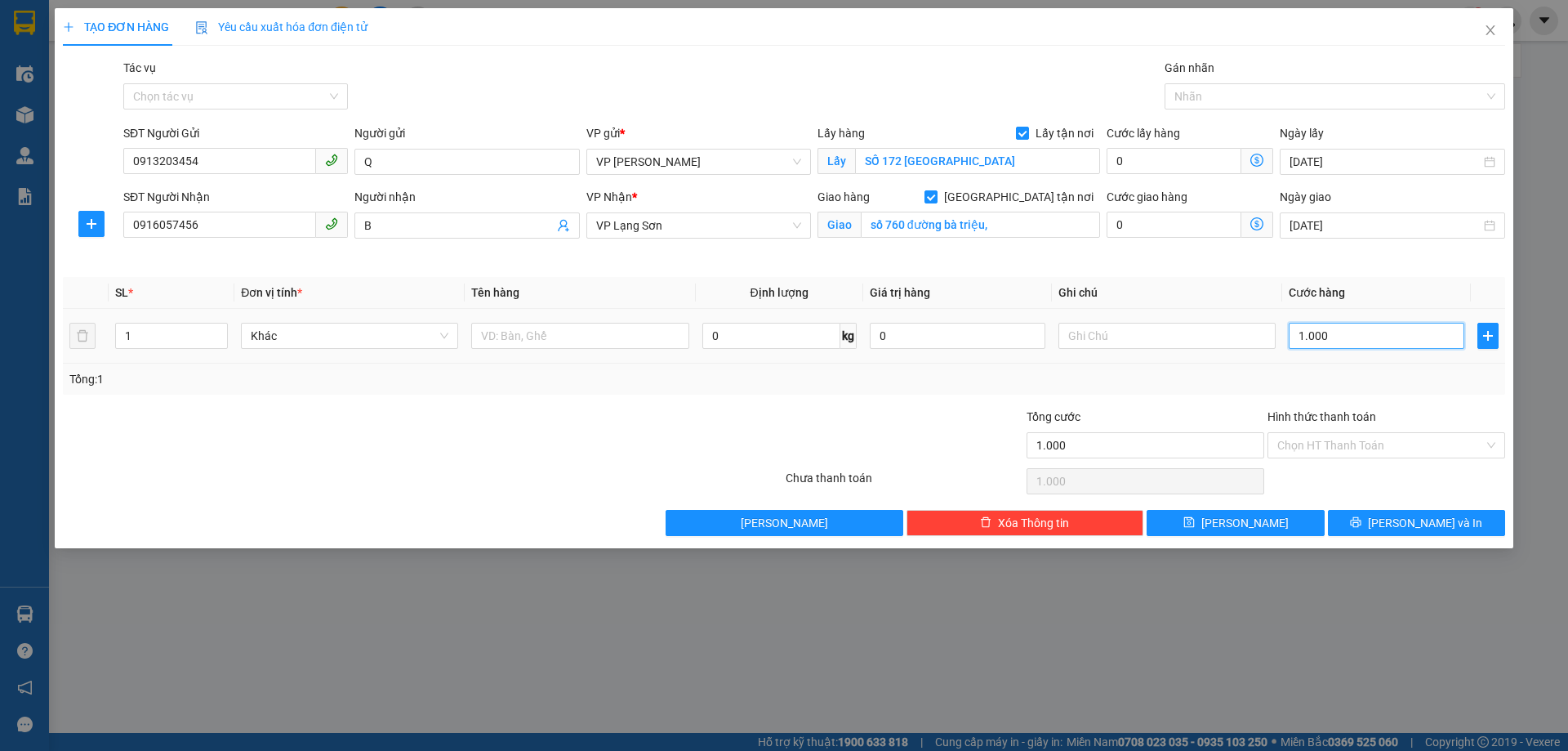
type input "10.000"
type input "100.000"
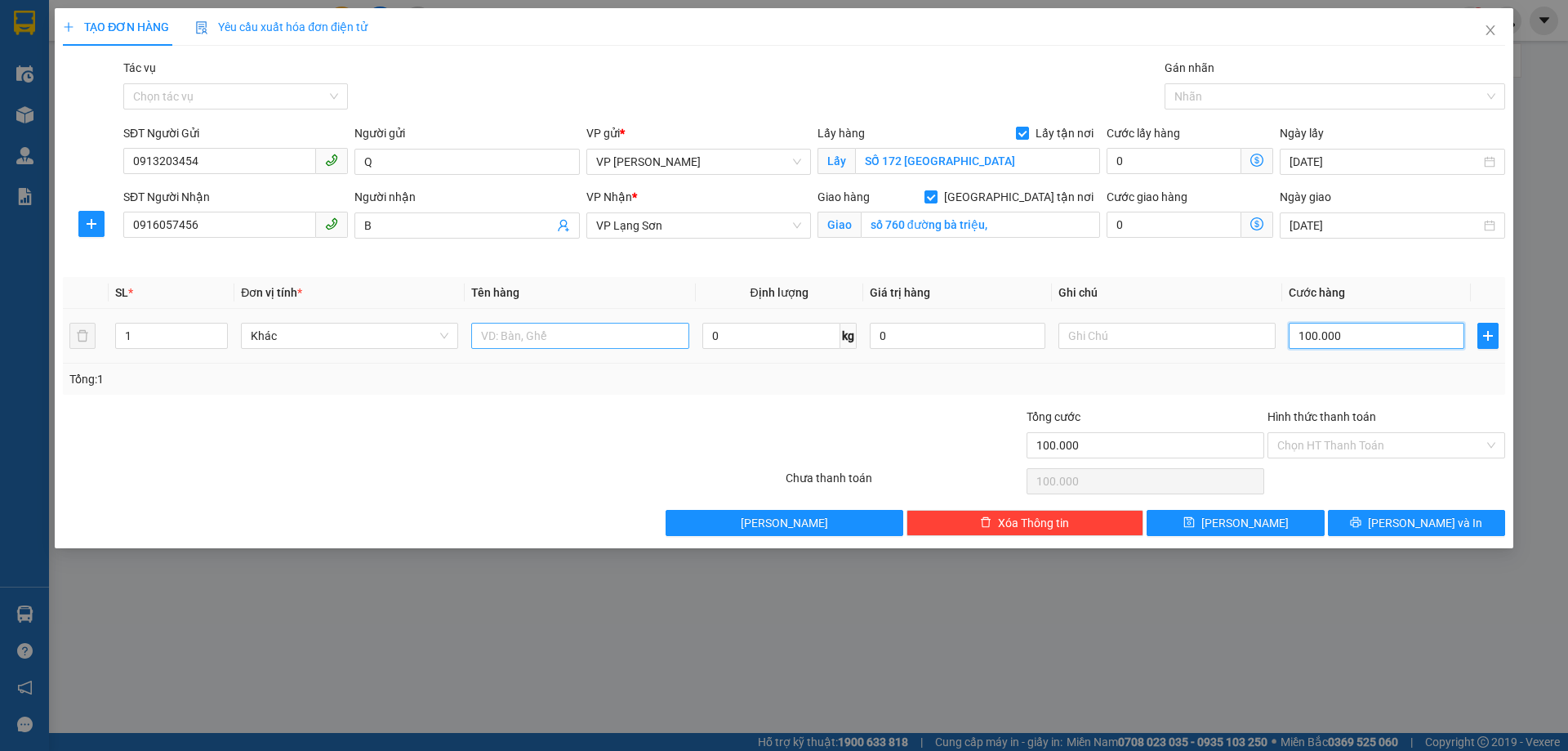
type input "100.000"
click at [523, 336] on input "text" at bounding box center [580, 336] width 217 height 26
type input "D"
type input "ĐỒ"
click at [1086, 341] on input "text" at bounding box center [1167, 336] width 217 height 26
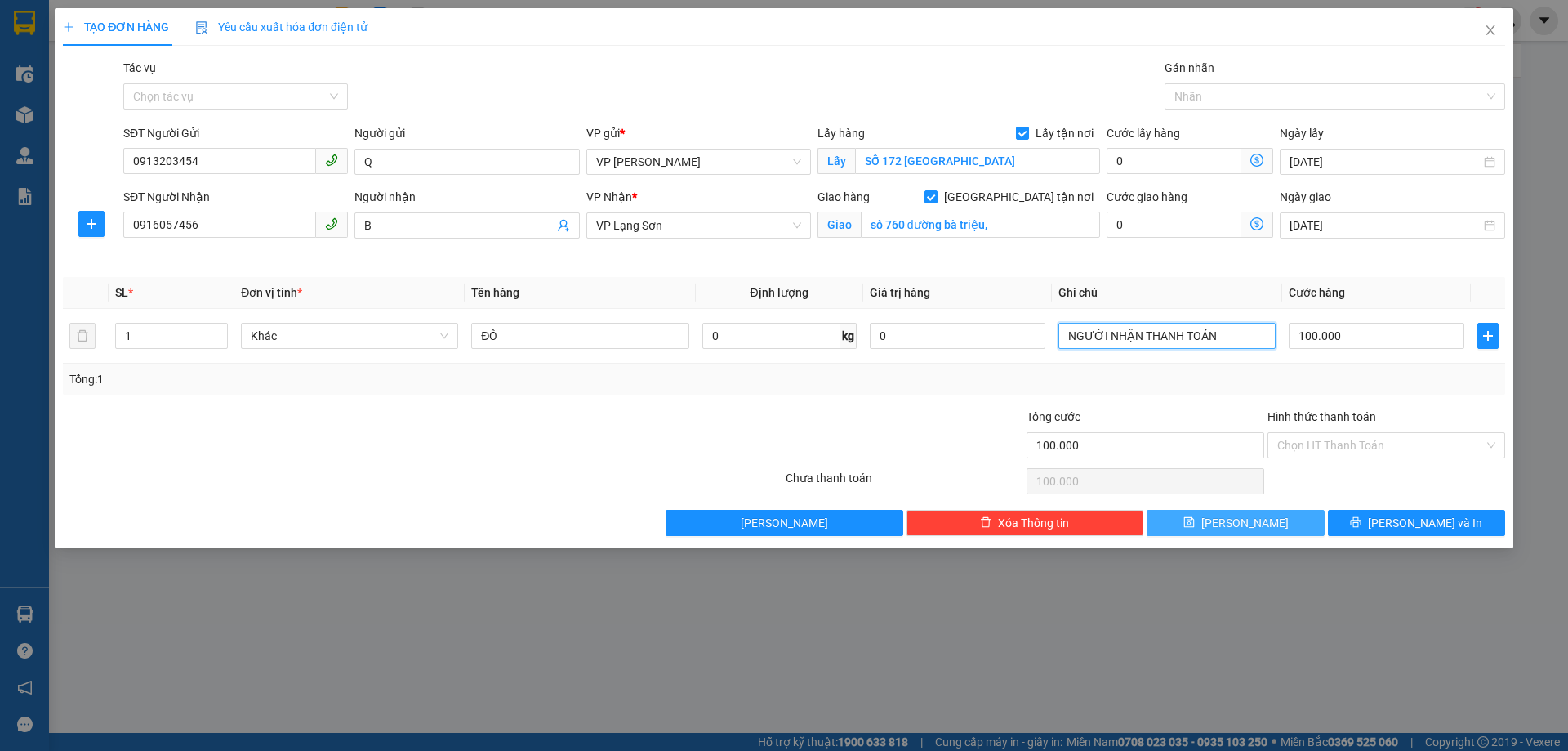
type input "NGƯỜI NHẬN THANH TOÁN"
click at [1252, 525] on span "[PERSON_NAME]" at bounding box center [1245, 523] width 88 height 18
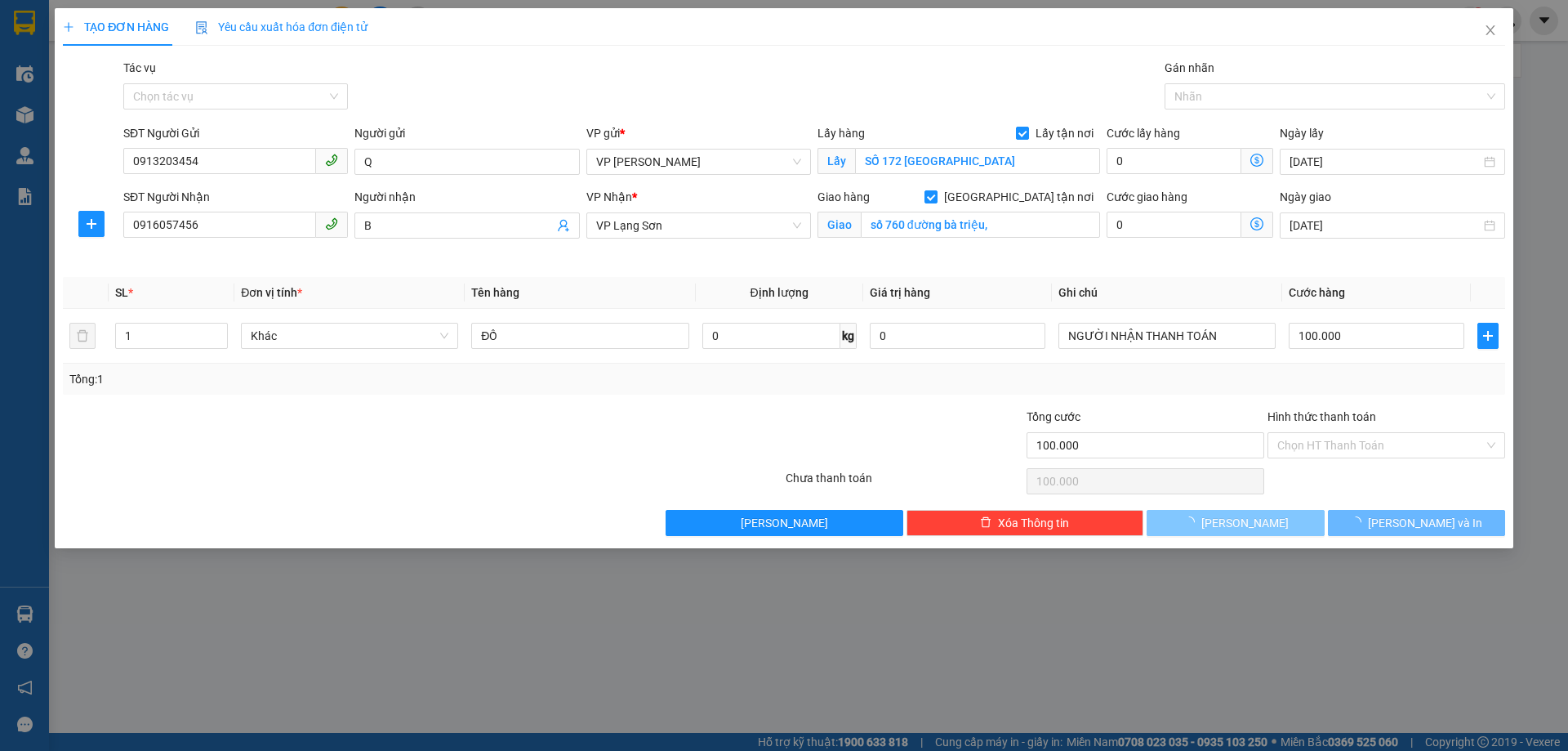
checkbox input "false"
type input "0"
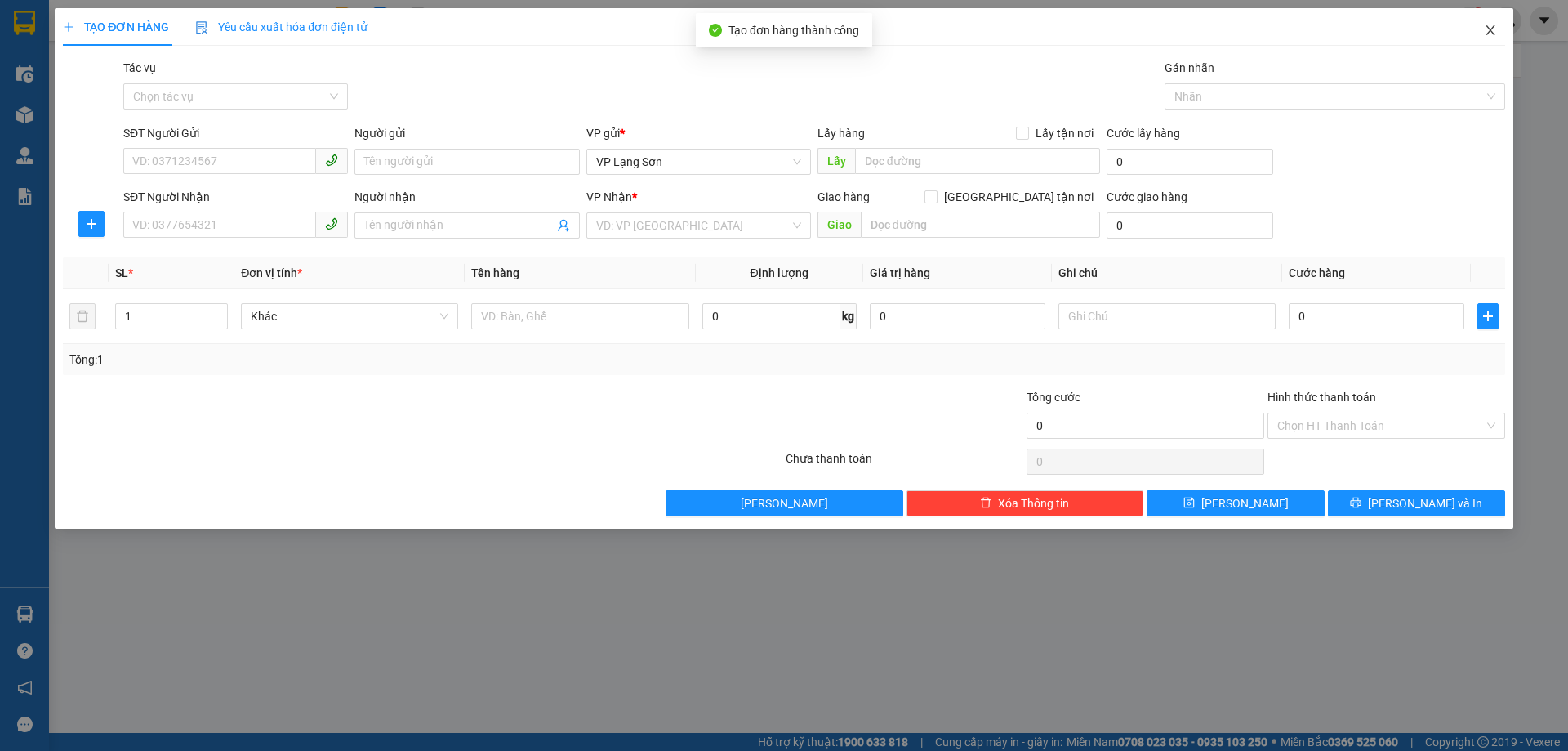
click at [1490, 30] on icon "close" at bounding box center [1490, 30] width 9 height 10
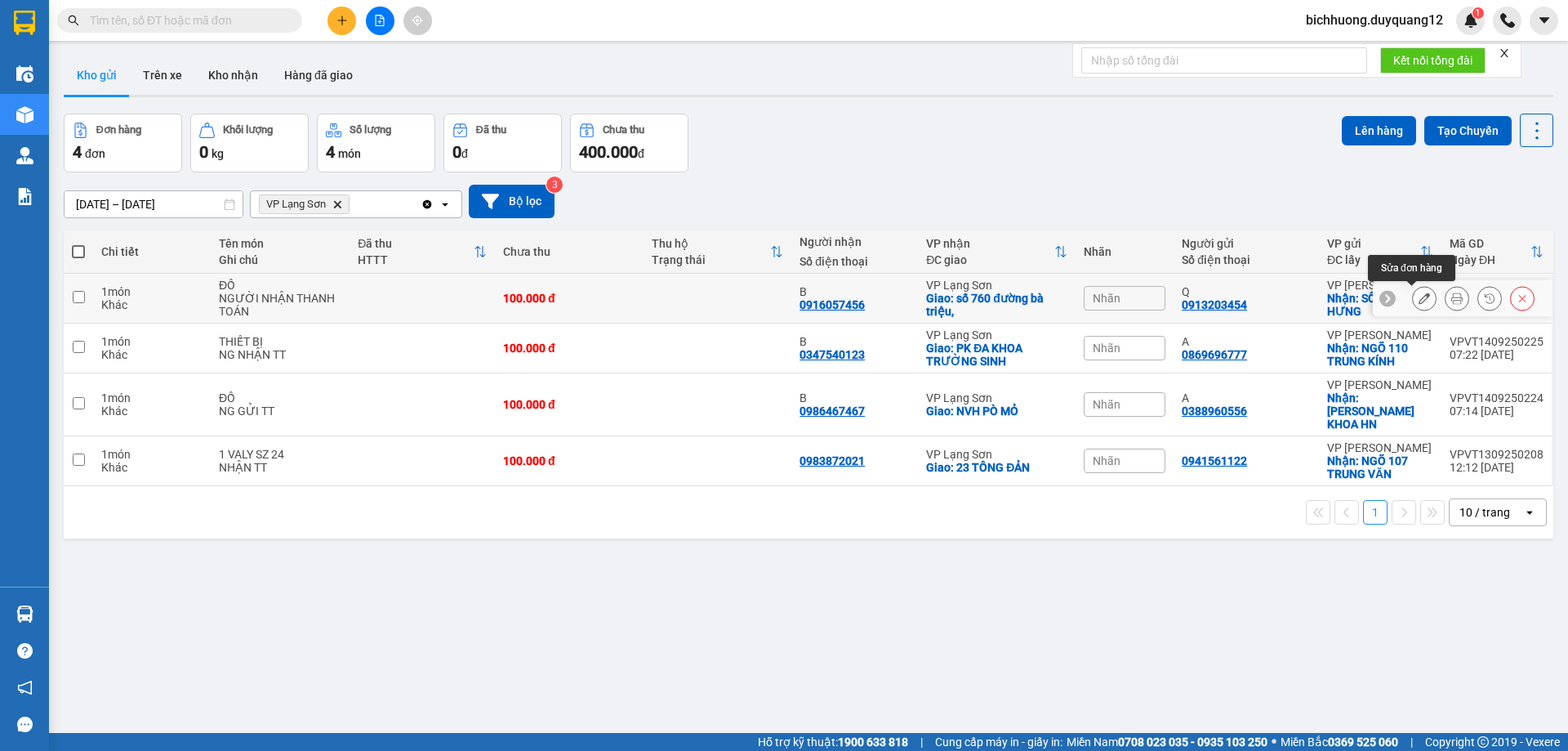
click at [1419, 300] on icon at bounding box center [1424, 298] width 11 height 11
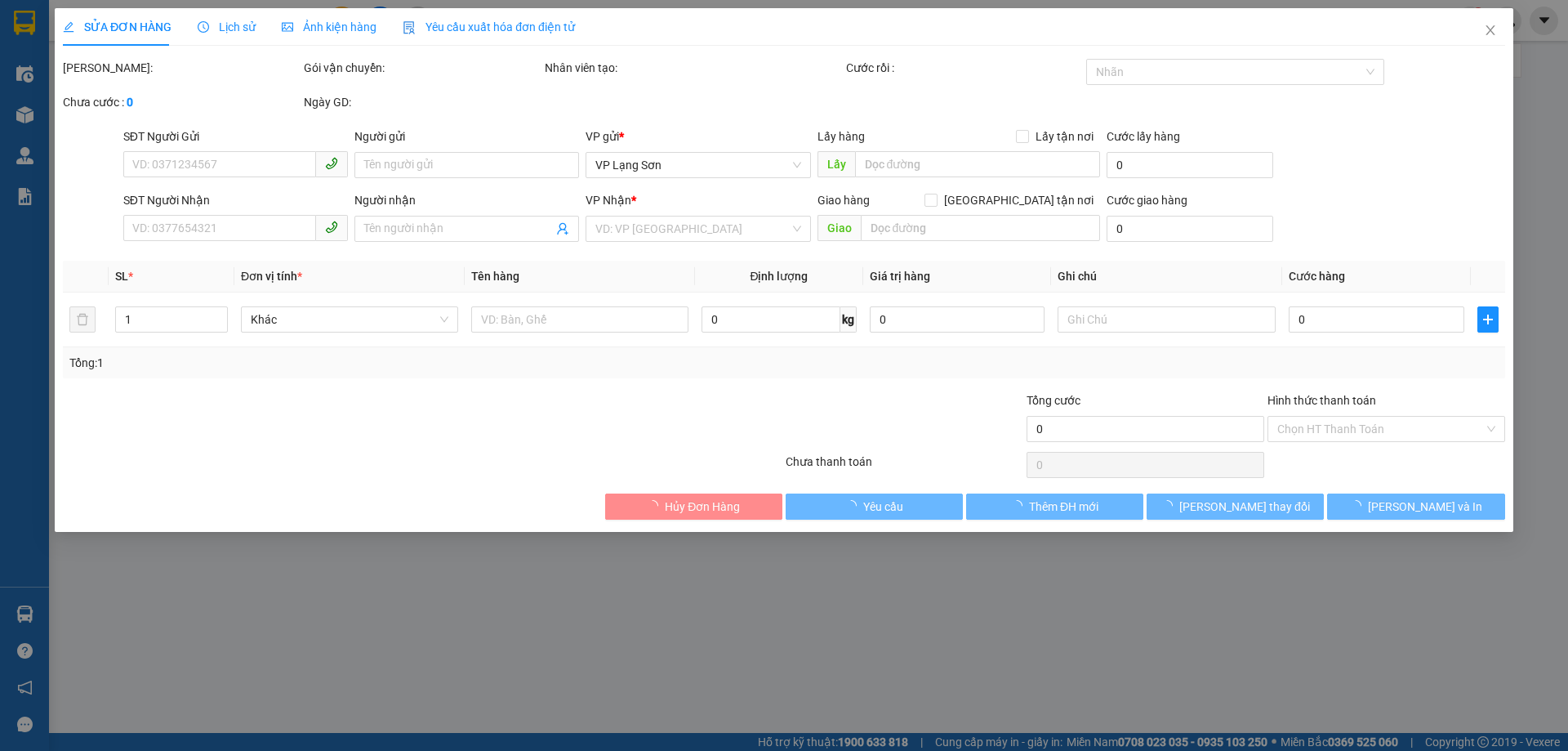
type input "0913203454"
type input "Q"
checkbox input "true"
type input "SỐ 172 [GEOGRAPHIC_DATA]"
type input "0916057456"
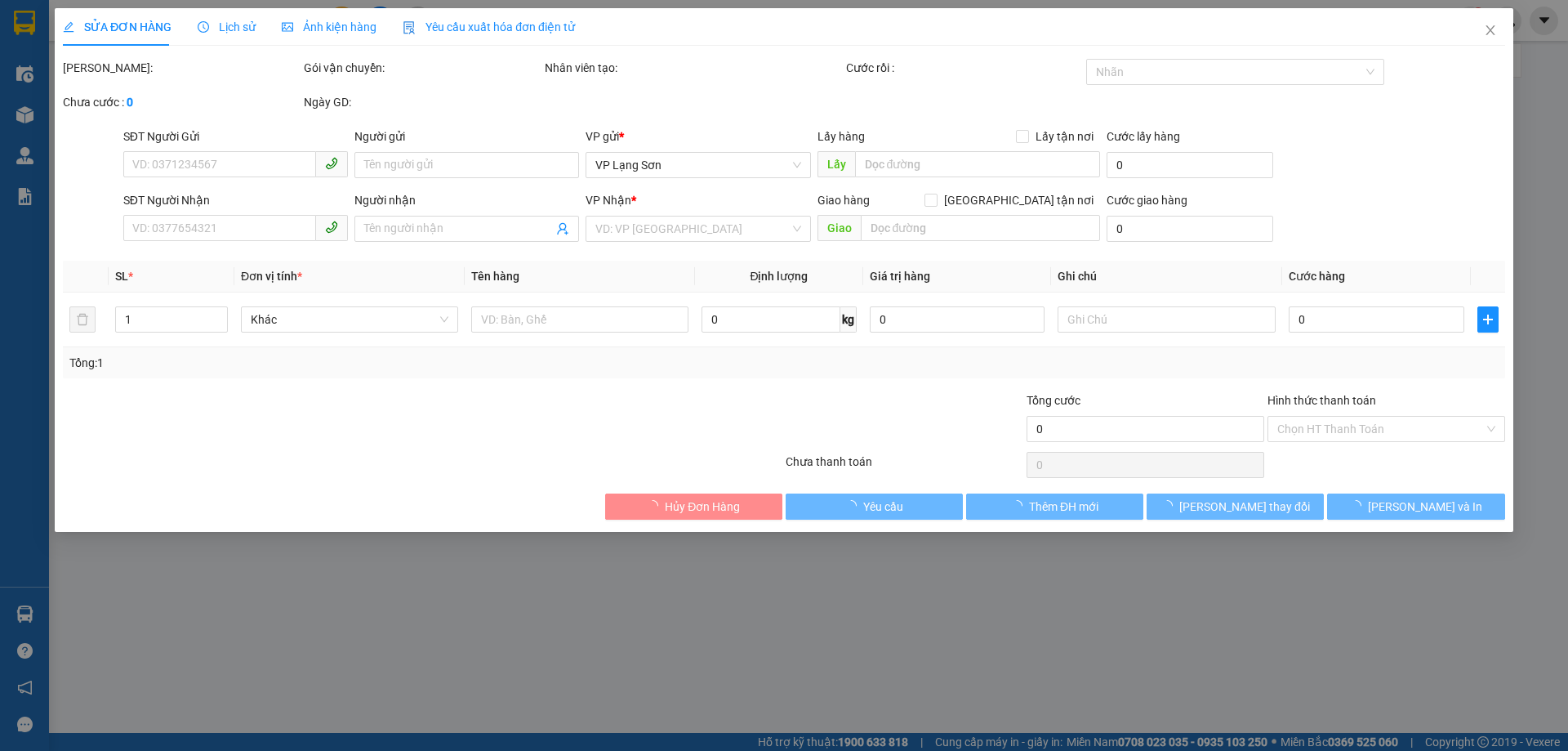
type input "B"
checkbox input "true"
type input "số 760 đường bà triệu,"
type input "100.000"
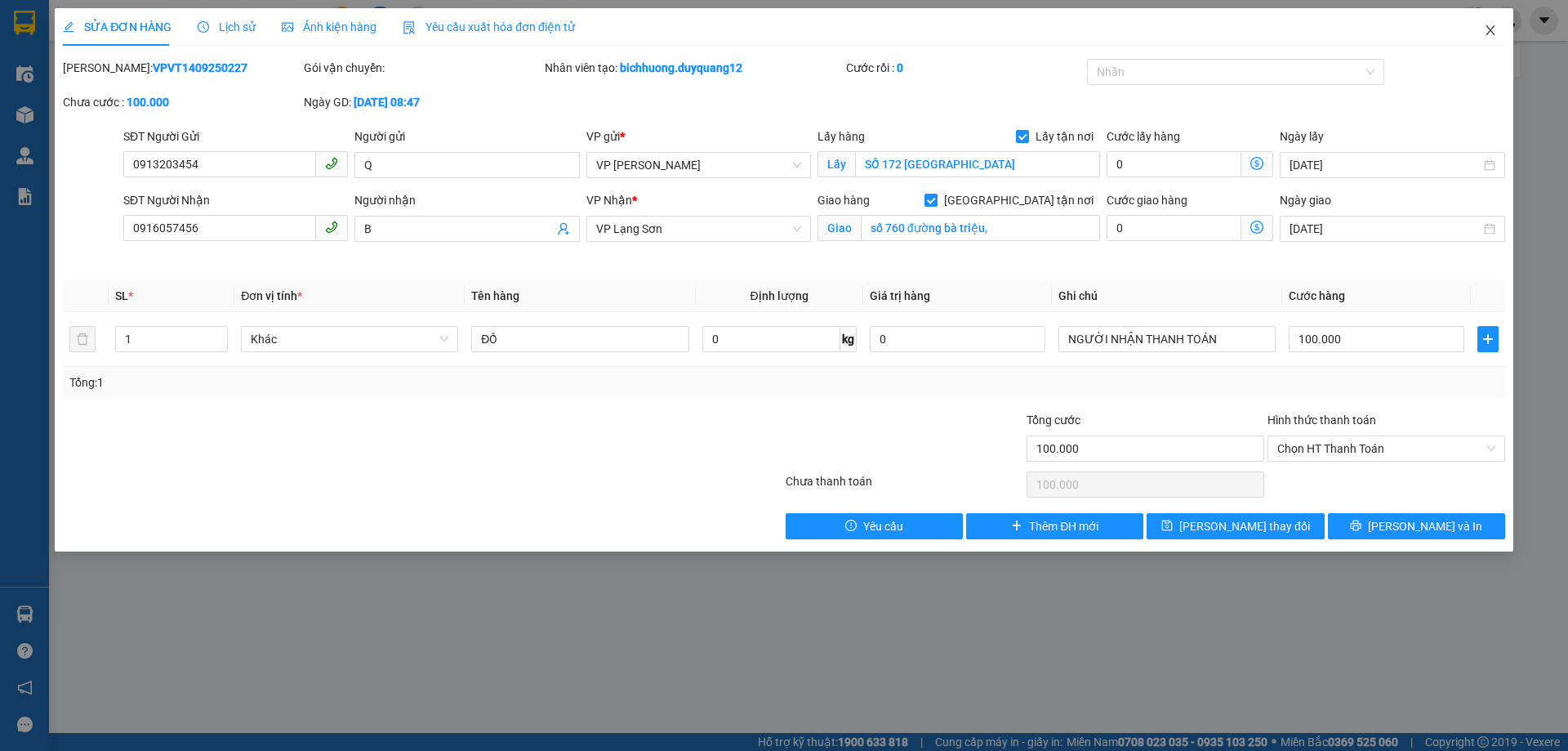
click at [1485, 25] on icon "close" at bounding box center [1490, 30] width 13 height 13
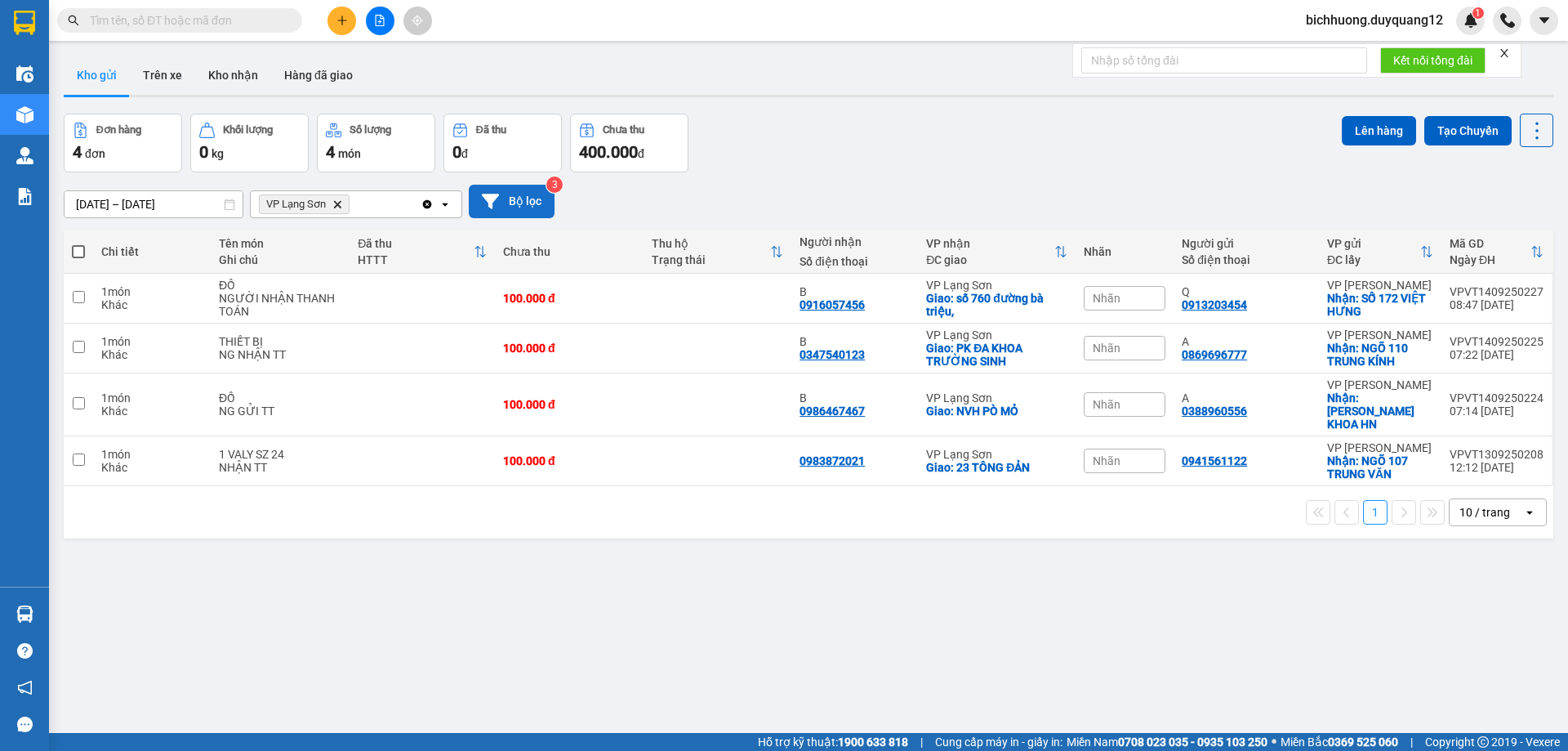
click at [518, 204] on button "Bộ lọc" at bounding box center [512, 201] width 86 height 33
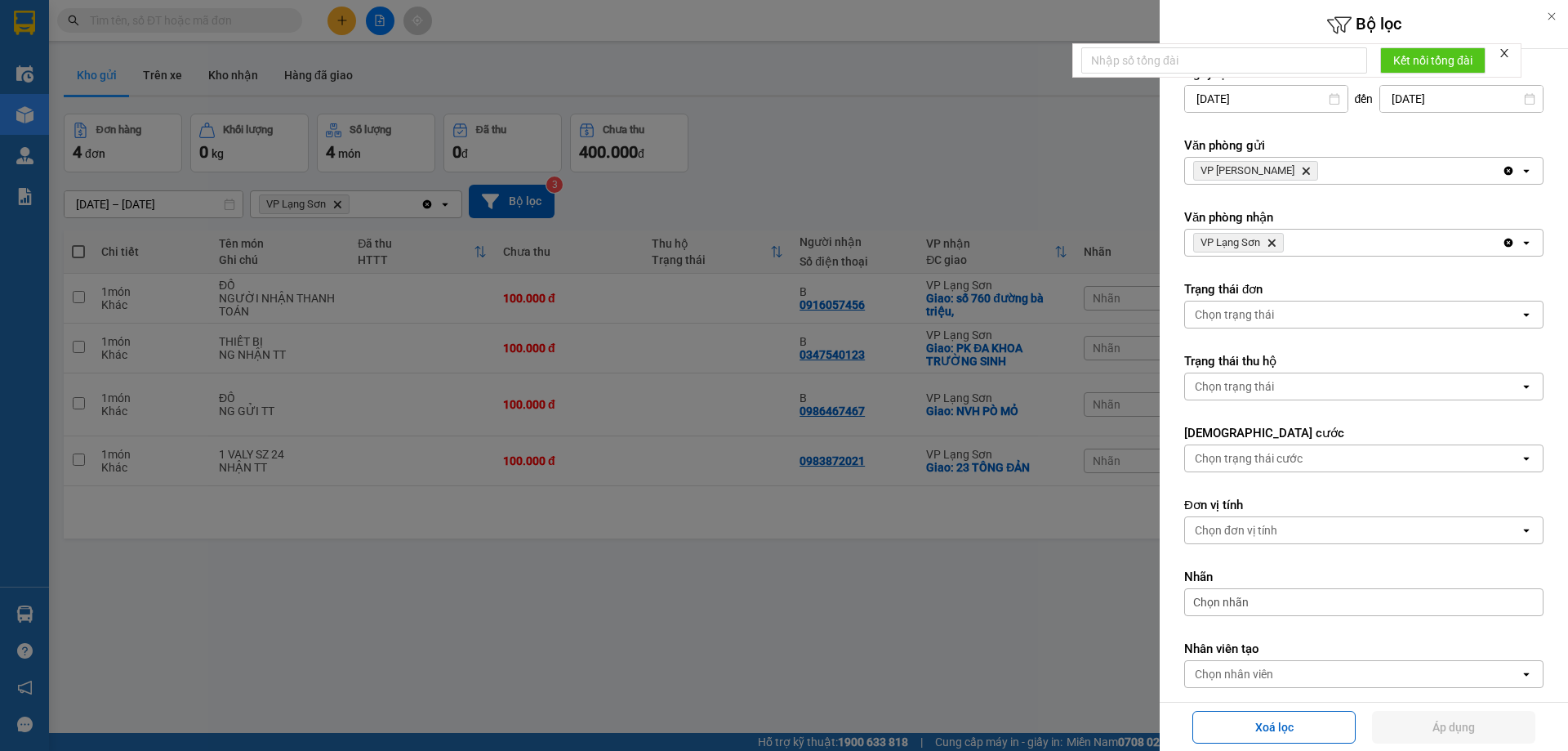
click at [1301, 174] on icon "Delete" at bounding box center [1306, 171] width 10 height 10
click at [1278, 174] on div "Chọn văn phòng" at bounding box center [1353, 171] width 335 height 26
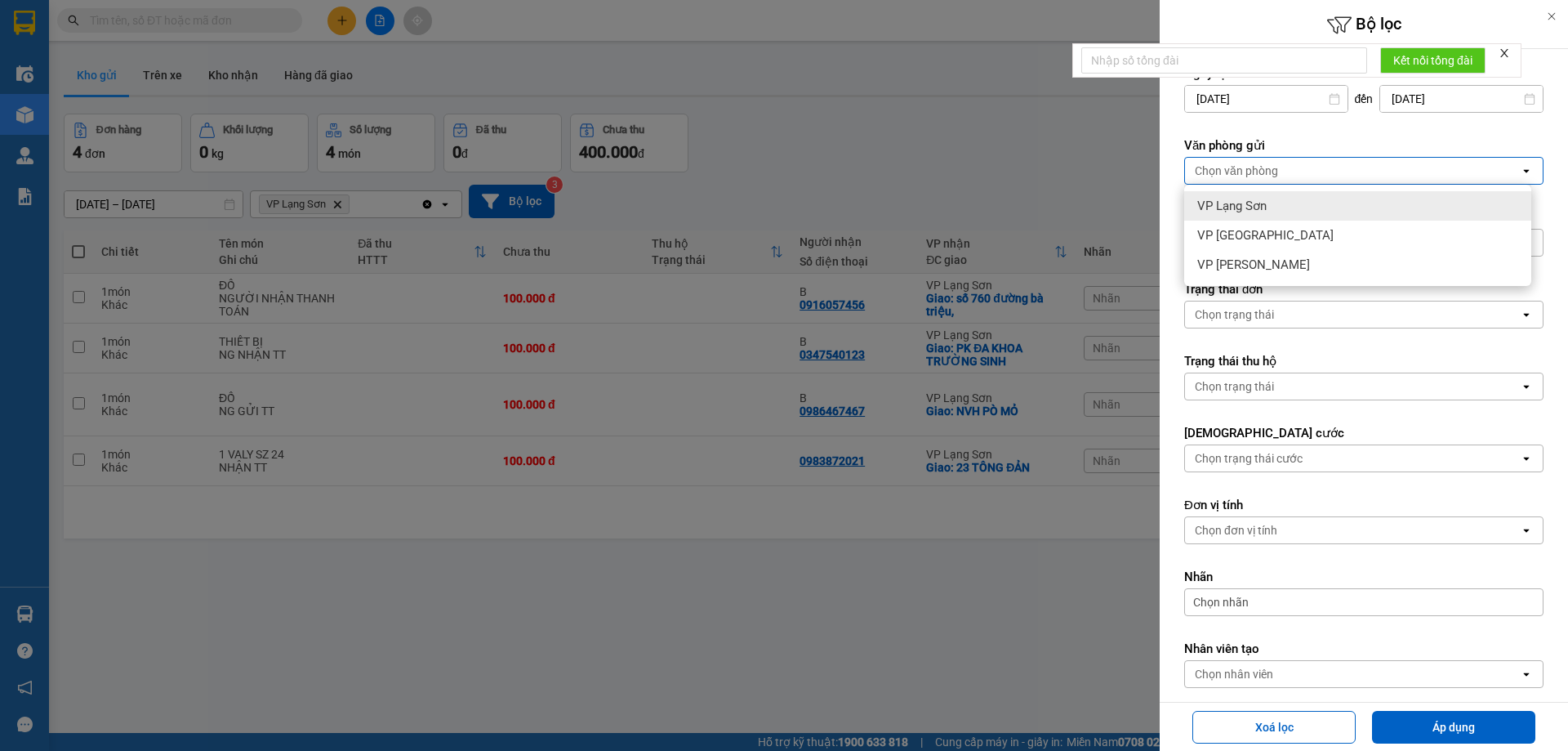
drag, startPoint x: 1241, startPoint y: 208, endPoint x: 1260, endPoint y: 205, distance: 19.2
click at [1241, 207] on span "VP Lạng Sơn" at bounding box center [1232, 206] width 69 height 17
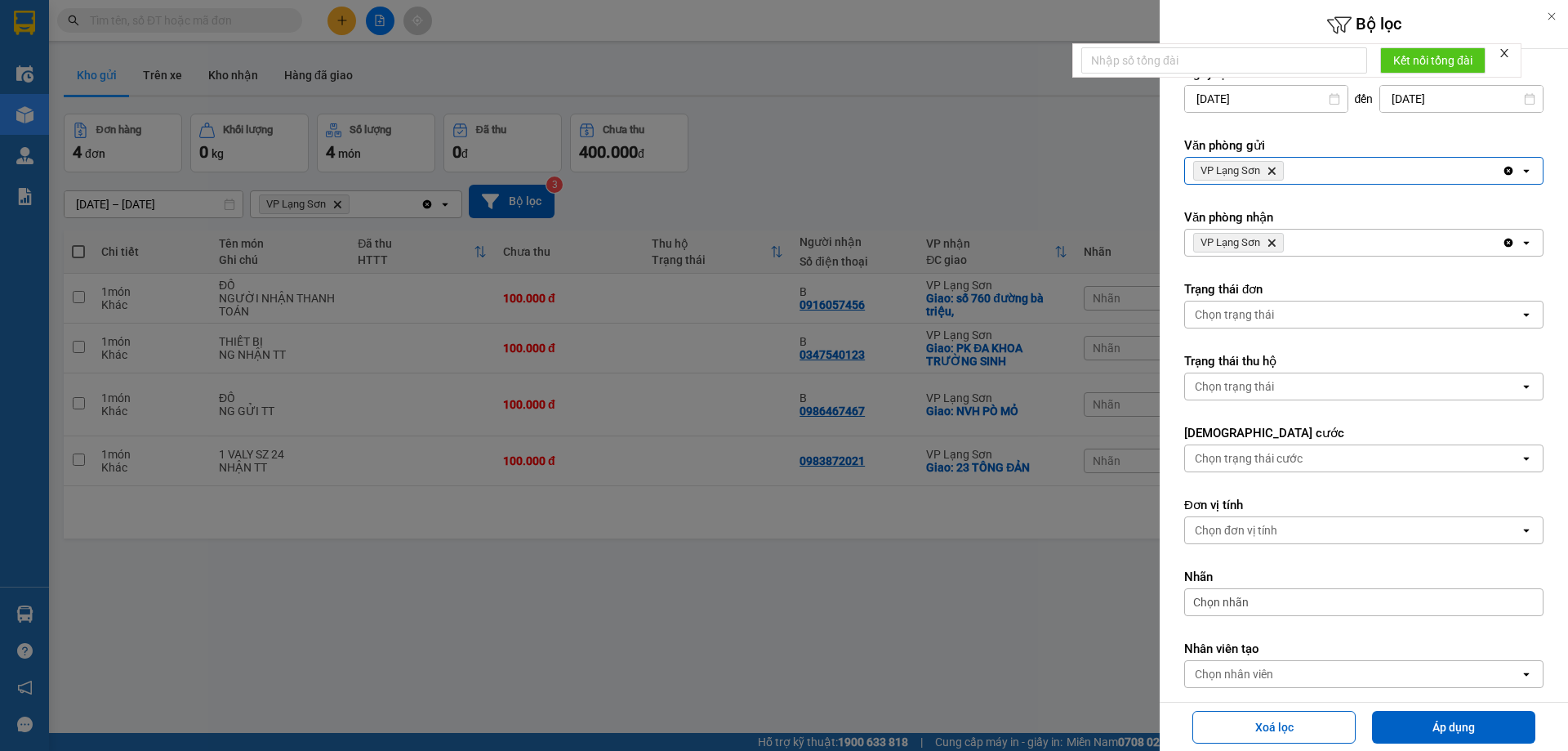
click at [1273, 239] on icon "Delete" at bounding box center [1271, 242] width 10 height 10
click at [1281, 239] on div "Chọn văn phòng" at bounding box center [1353, 242] width 335 height 26
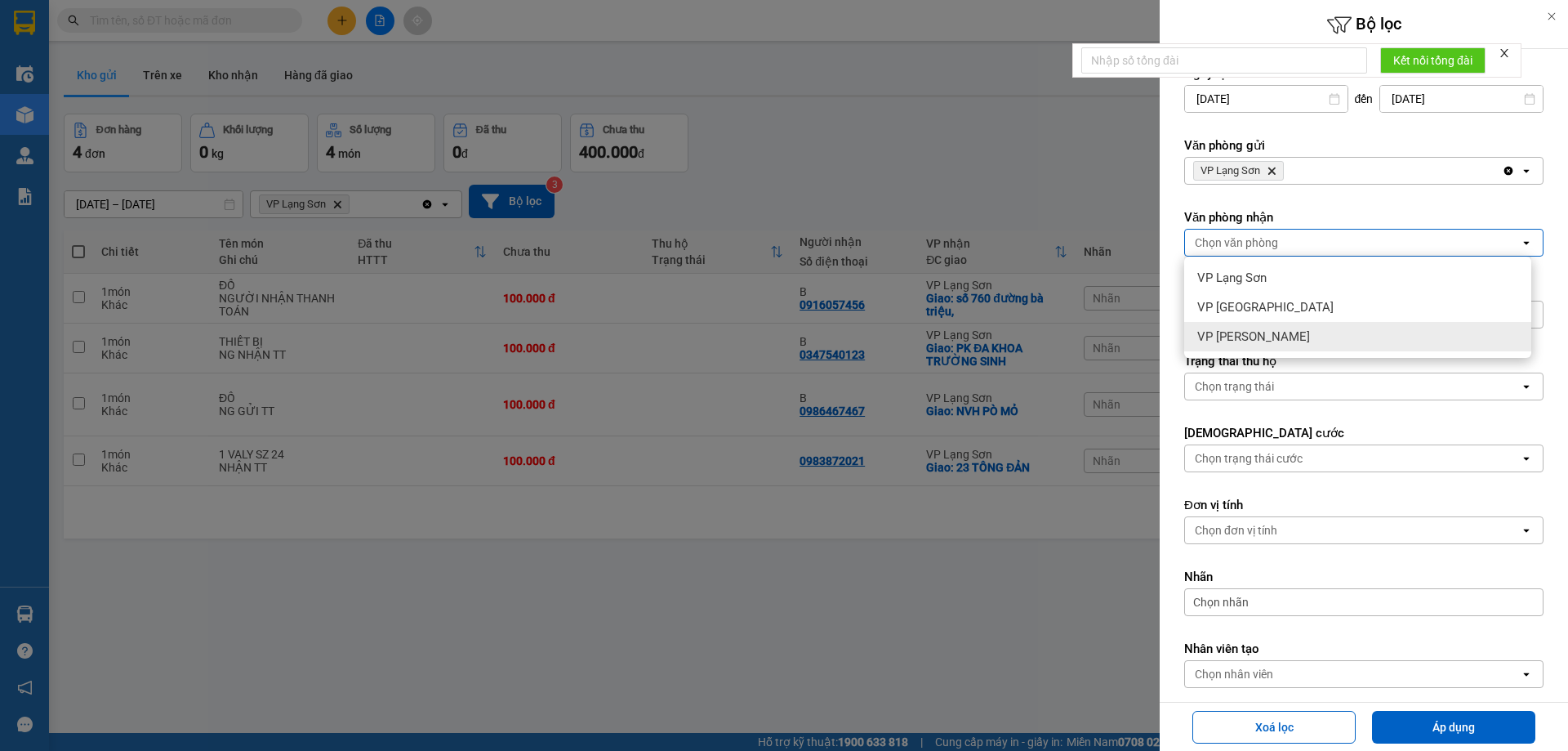
drag, startPoint x: 1256, startPoint y: 338, endPoint x: 1376, endPoint y: 474, distance: 181.4
click at [1261, 338] on span "VP [PERSON_NAME]" at bounding box center [1254, 336] width 113 height 17
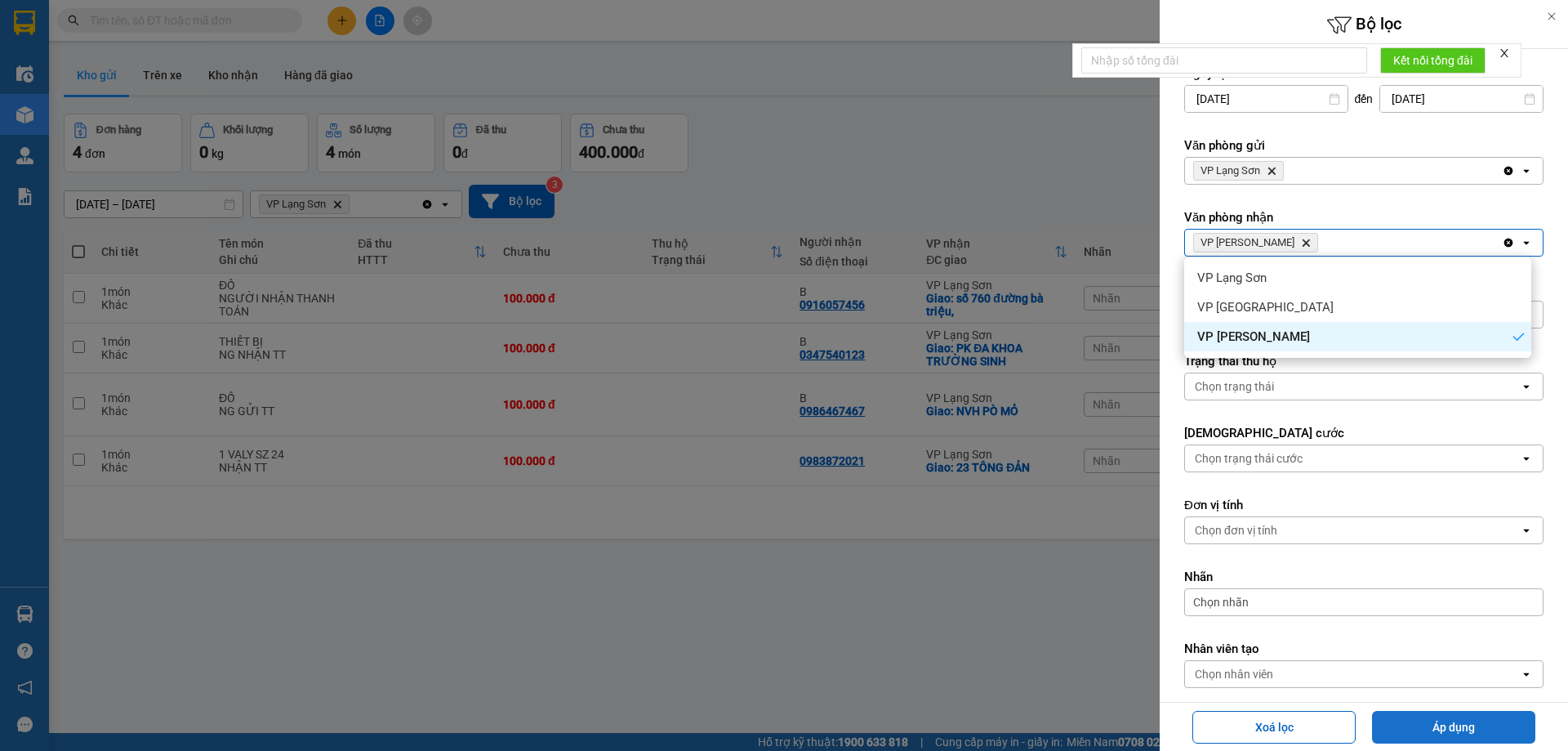
click at [1463, 733] on button "Áp dụng" at bounding box center [1453, 726] width 164 height 32
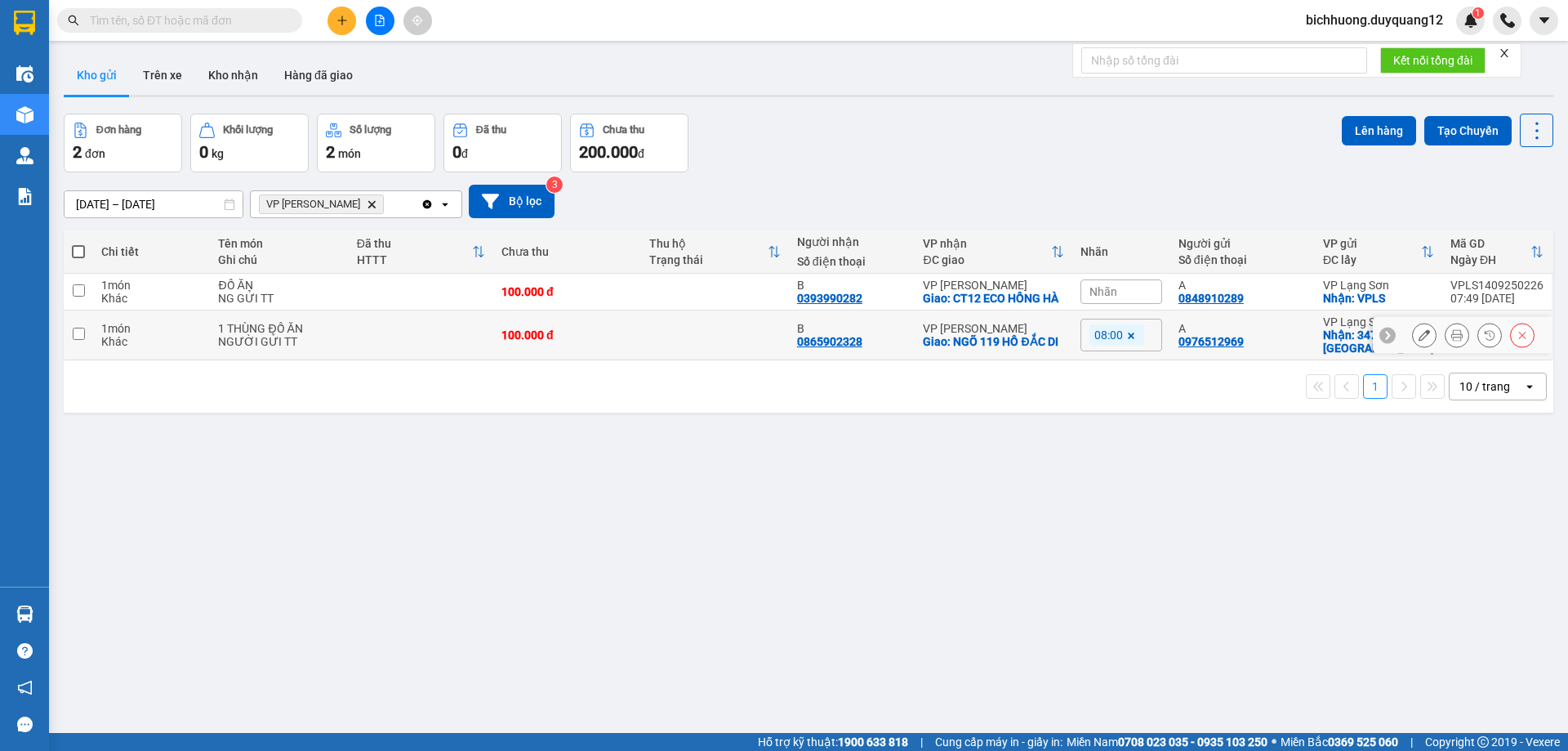
drag, startPoint x: 73, startPoint y: 333, endPoint x: 398, endPoint y: 312, distance: 325.7
click at [74, 332] on input "checkbox" at bounding box center [79, 333] width 12 height 12
checkbox input "true"
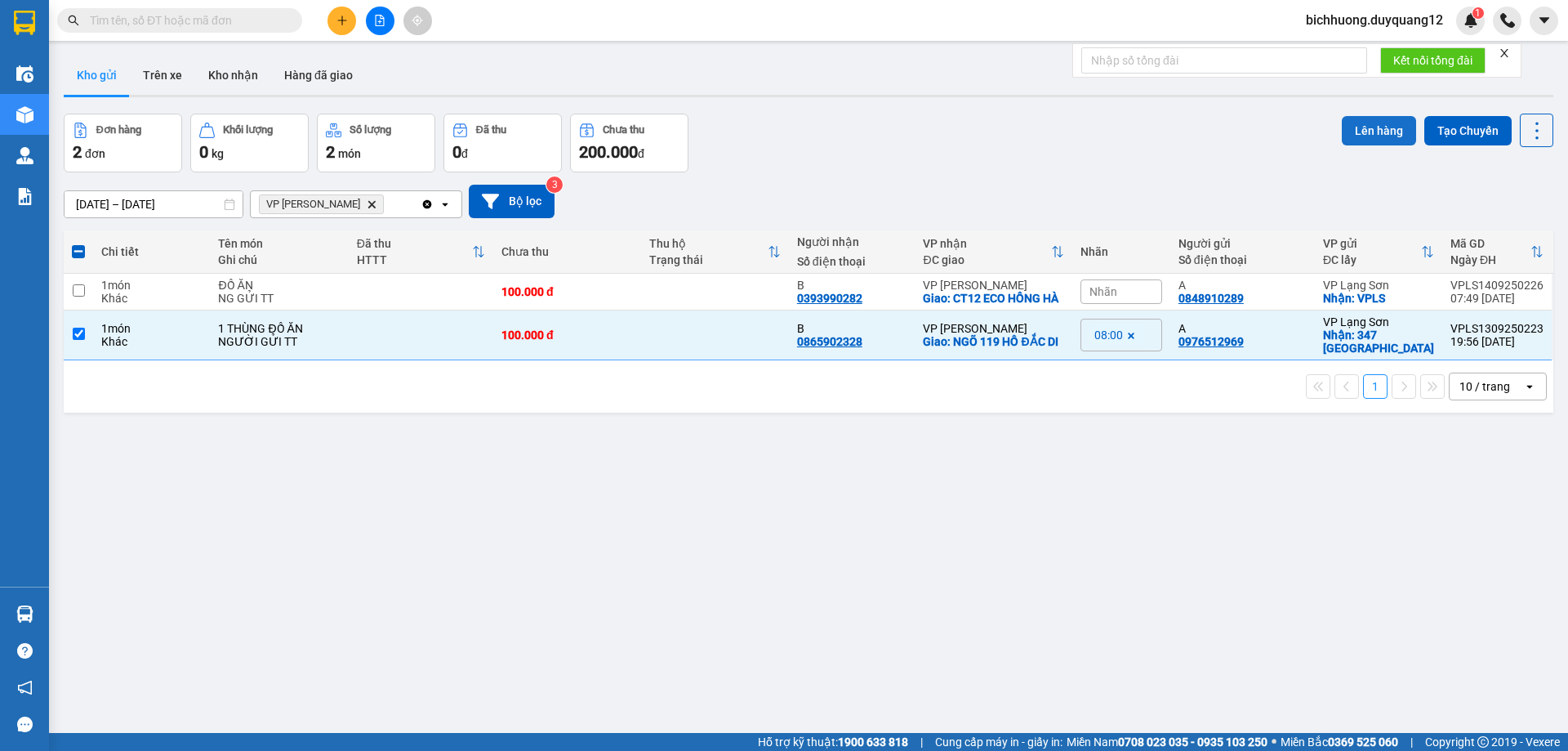
click at [1358, 128] on button "Lên hàng" at bounding box center [1379, 131] width 74 height 30
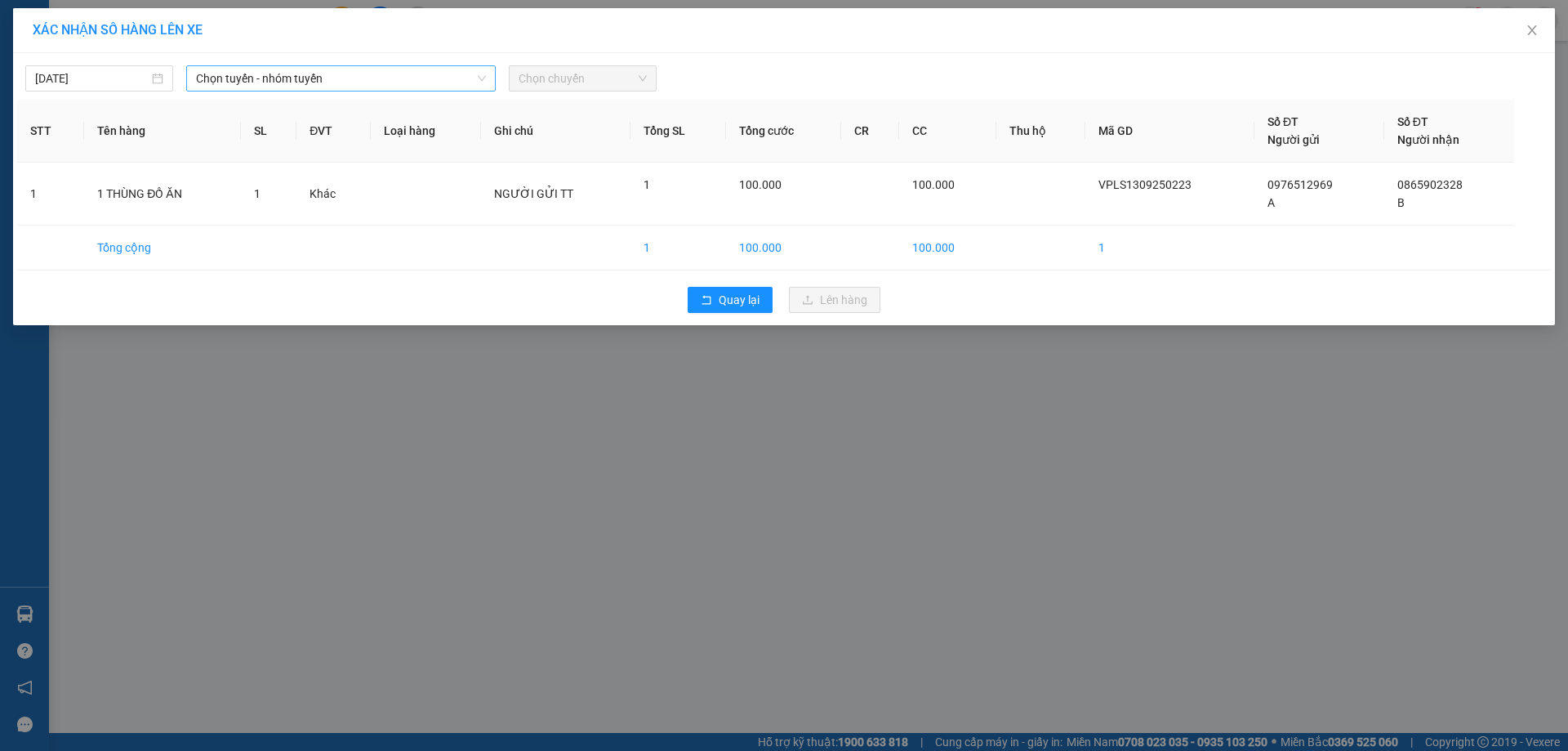
click at [470, 80] on span "Chọn tuyến - nhóm tuyến" at bounding box center [340, 79] width 290 height 25
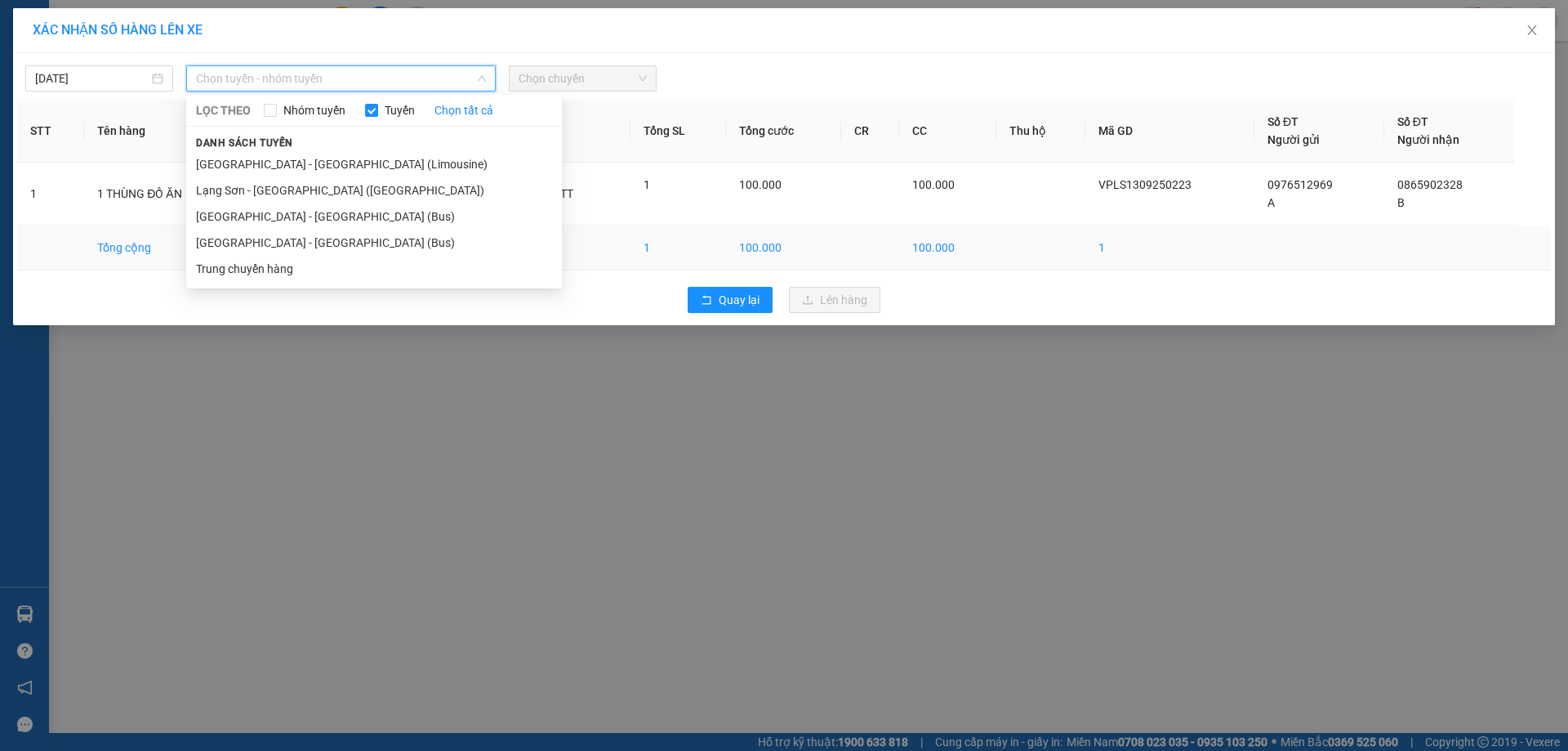
drag, startPoint x: 232, startPoint y: 251, endPoint x: 247, endPoint y: 249, distance: 15.1
click at [240, 251] on li "[GEOGRAPHIC_DATA] - [GEOGRAPHIC_DATA] (Bus)" at bounding box center [374, 242] width 375 height 26
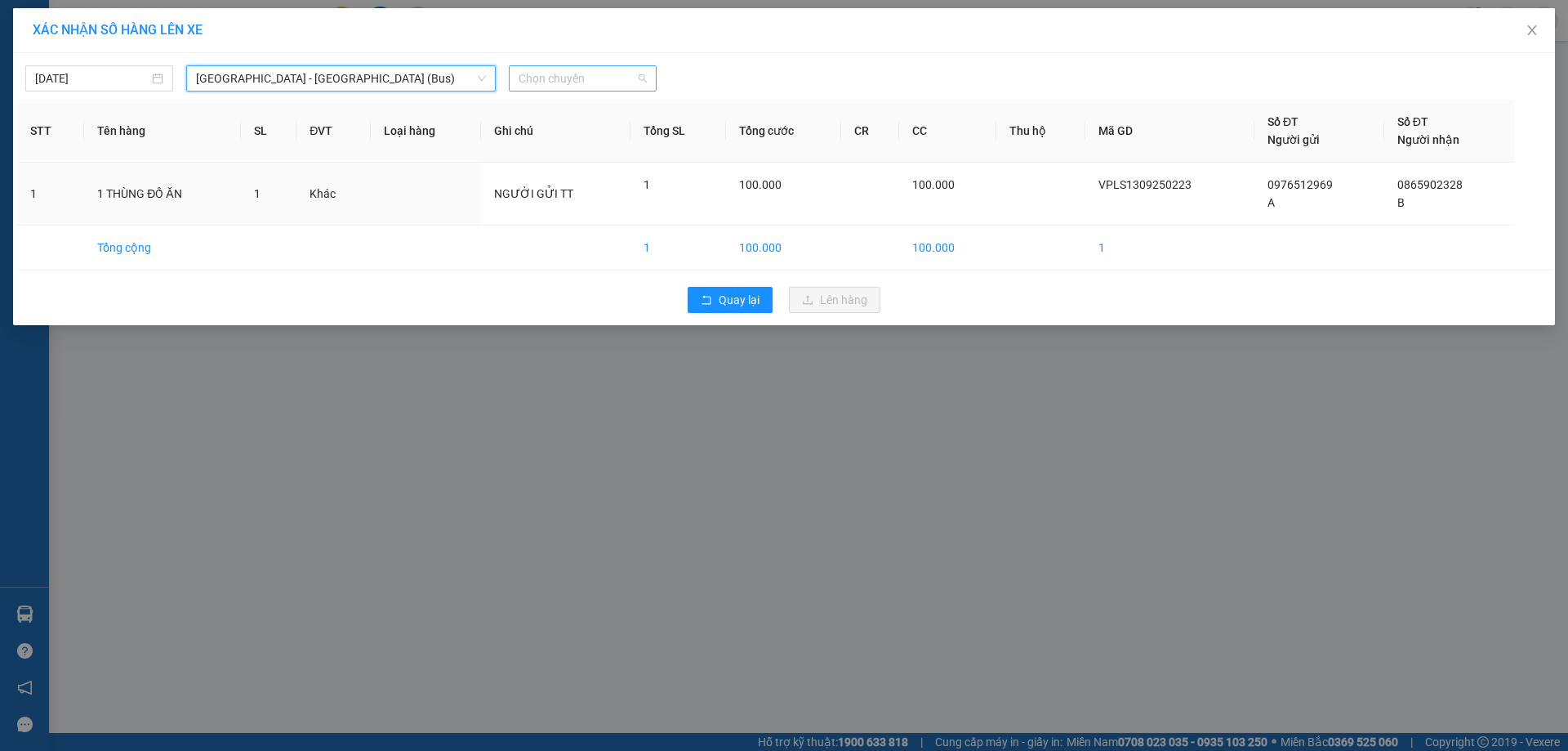
click at [641, 83] on span "Chọn chuyến" at bounding box center [583, 79] width 129 height 25
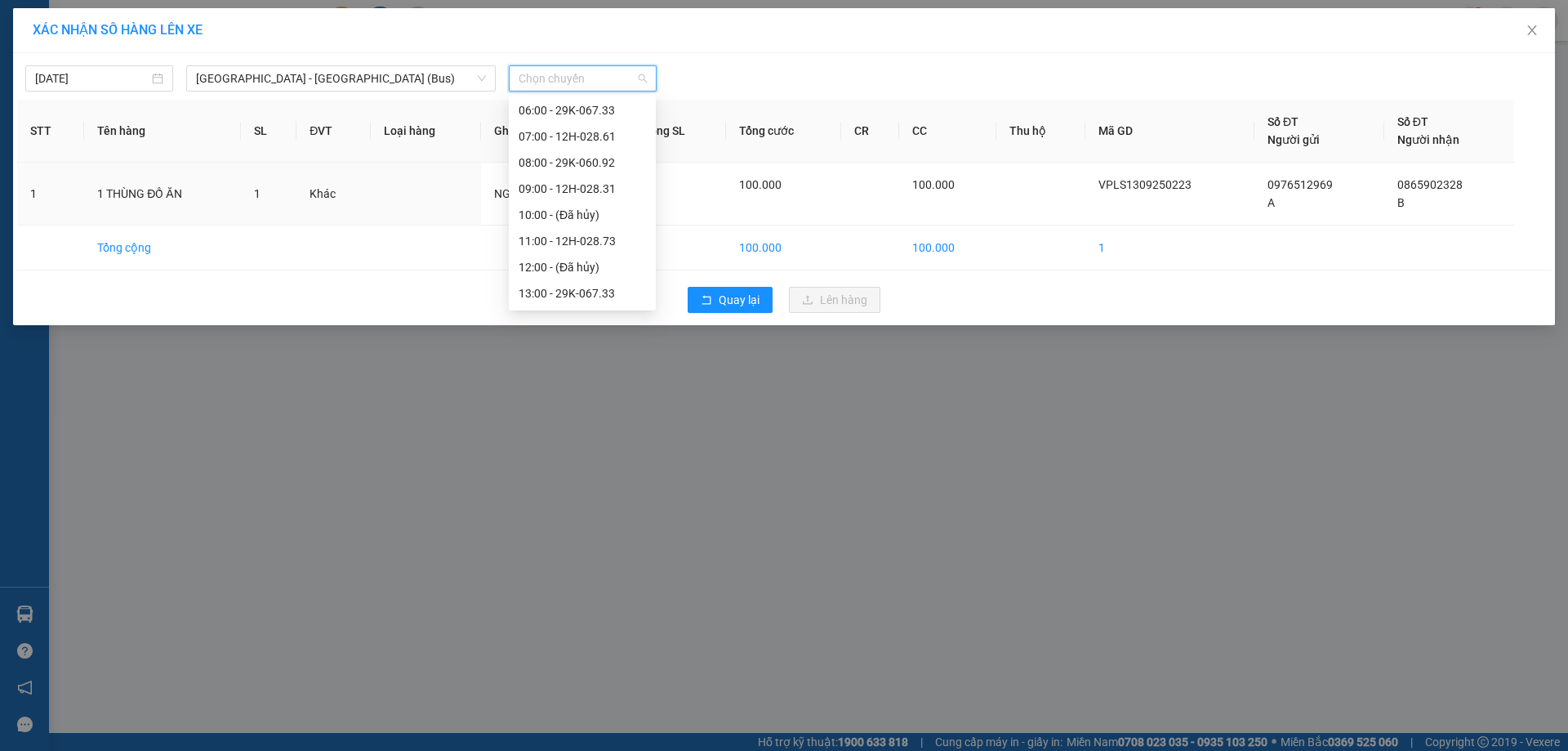
scroll to position [77, 0]
click at [573, 166] on div "08:00 - 29K-060.92" at bounding box center [583, 165] width 128 height 18
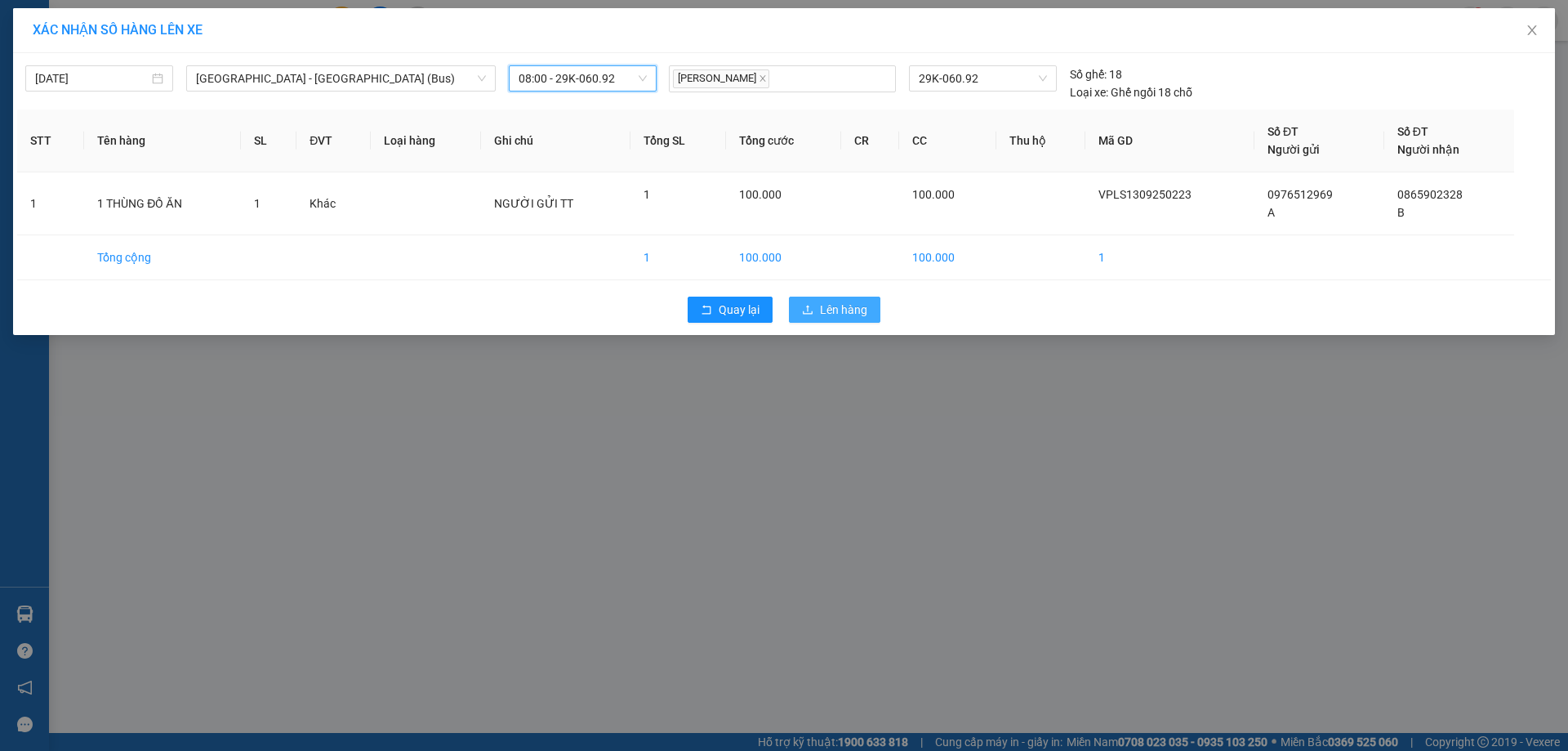
click at [841, 309] on span "Lên hàng" at bounding box center [844, 310] width 47 height 18
